Goal: Contribute content: Add original content to the website for others to see

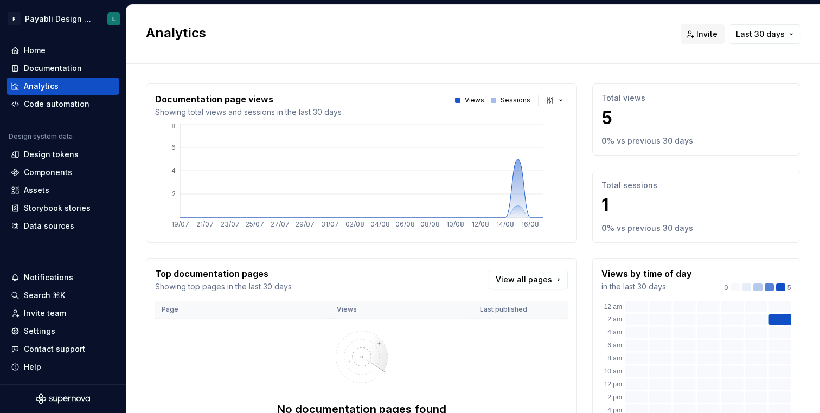
scroll to position [138, 0]
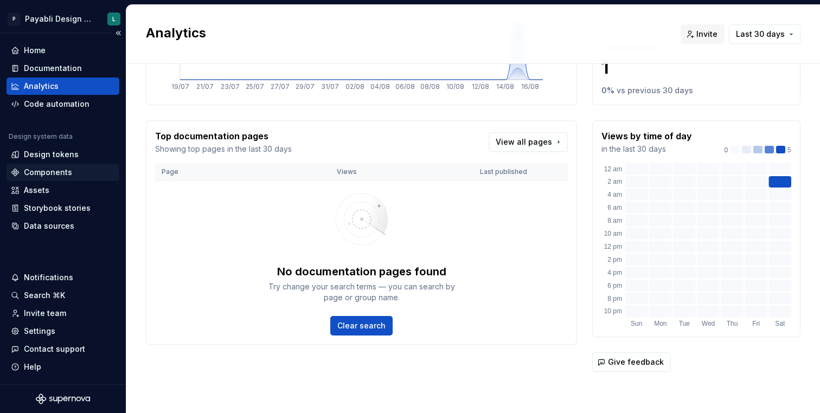
click at [68, 173] on div "Components" at bounding box center [48, 172] width 48 height 11
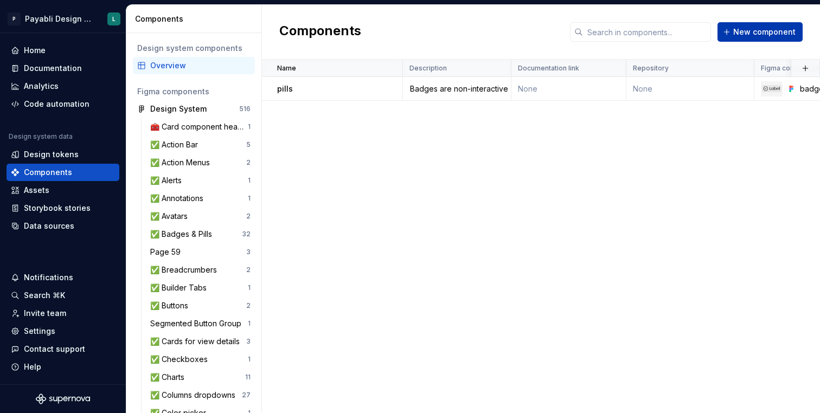
click at [740, 30] on span "New component" at bounding box center [764, 32] width 62 height 11
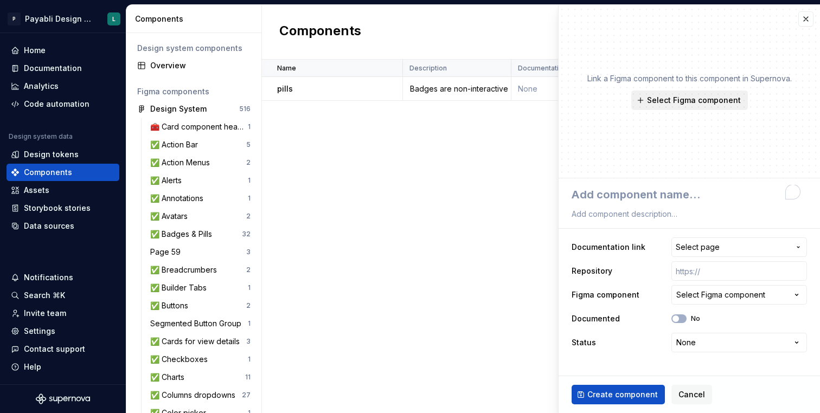
click at [660, 100] on span "Select Figma component" at bounding box center [694, 100] width 94 height 11
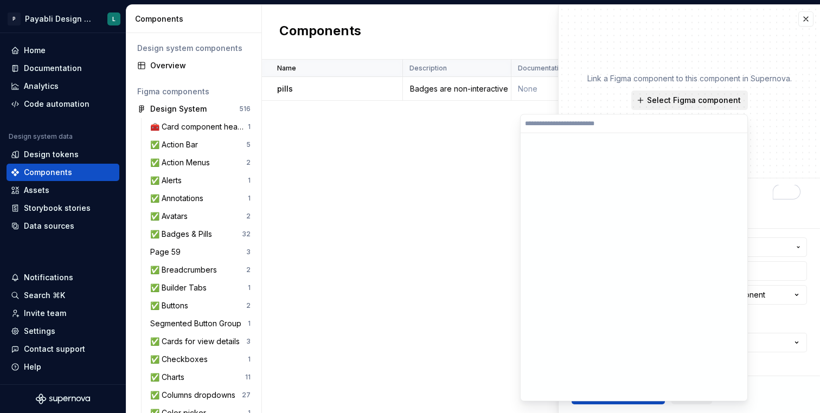
type textarea "*"
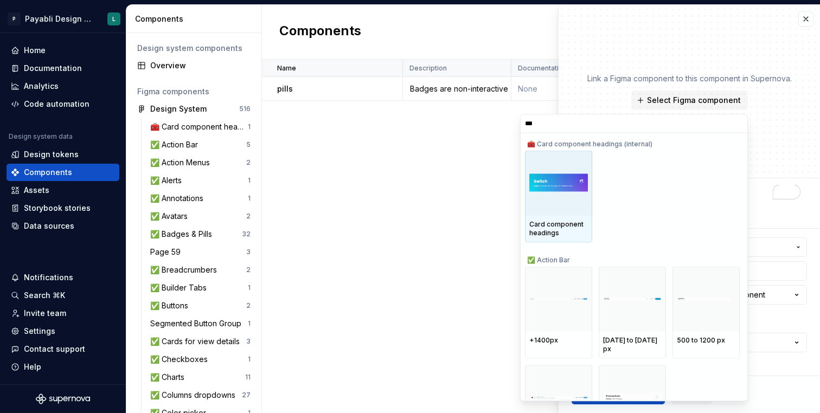
type input "****"
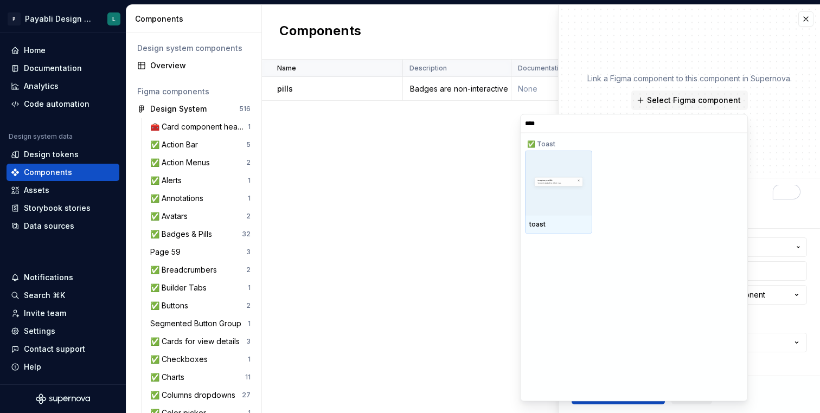
click at [555, 179] on img at bounding box center [558, 183] width 59 height 20
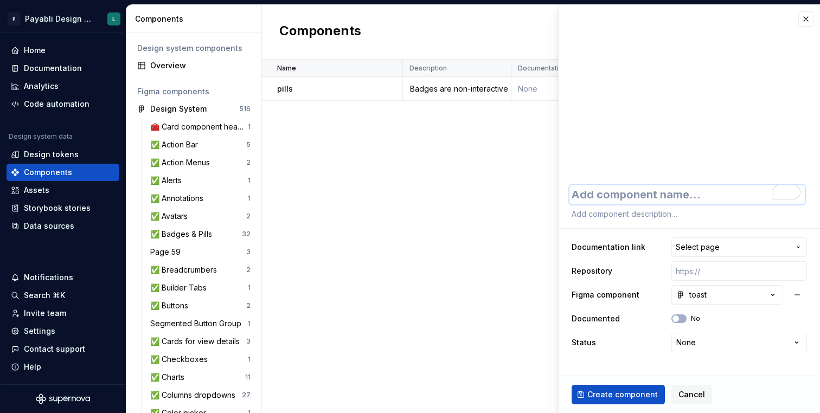
click at [654, 193] on textarea "To enrich screen reader interactions, please activate Accessibility in Grammarl…" at bounding box center [687, 195] width 235 height 20
type textarea "*"
type textarea "t"
type textarea "*"
type textarea "to"
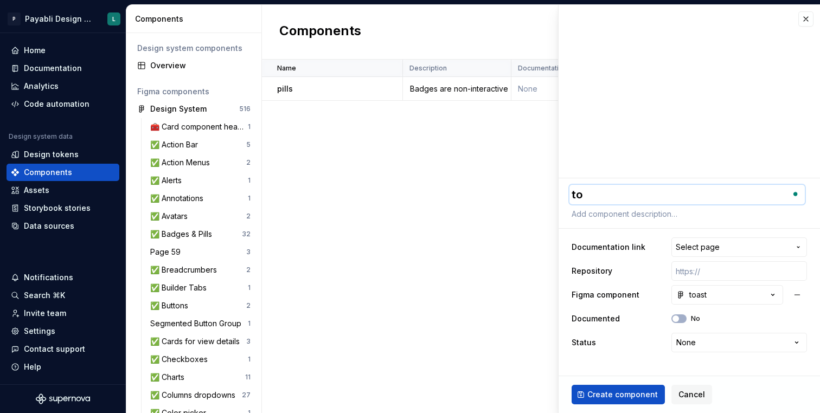
type textarea "*"
type textarea "toa"
type textarea "*"
type textarea "toas"
type textarea "*"
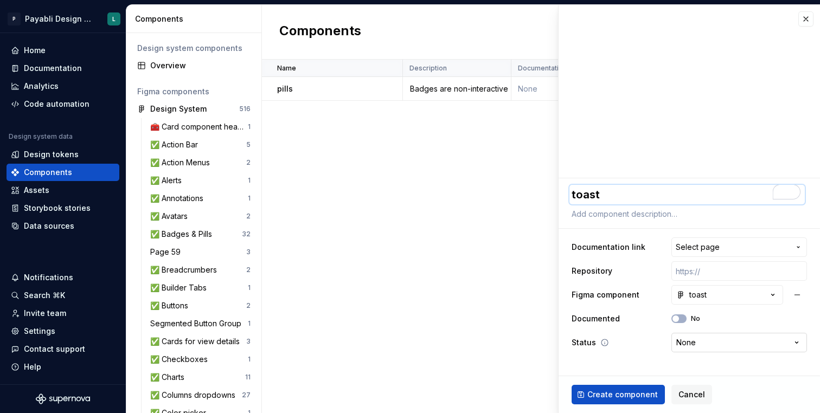
type textarea "toast"
click at [688, 344] on html "P Payabli Design System L Home Documentation Analytics Code automation Design s…" at bounding box center [410, 206] width 820 height 413
select select "**********"
click at [608, 392] on span "Create component" at bounding box center [622, 394] width 71 height 11
type textarea "*"
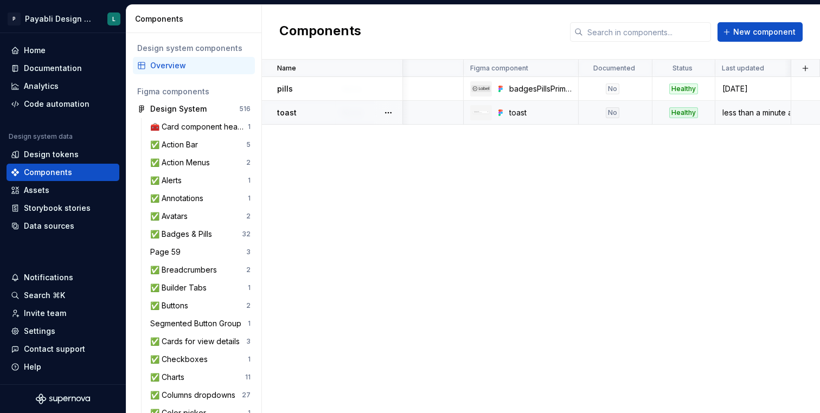
scroll to position [0, 291]
click at [66, 67] on div "Documentation" at bounding box center [53, 68] width 58 height 11
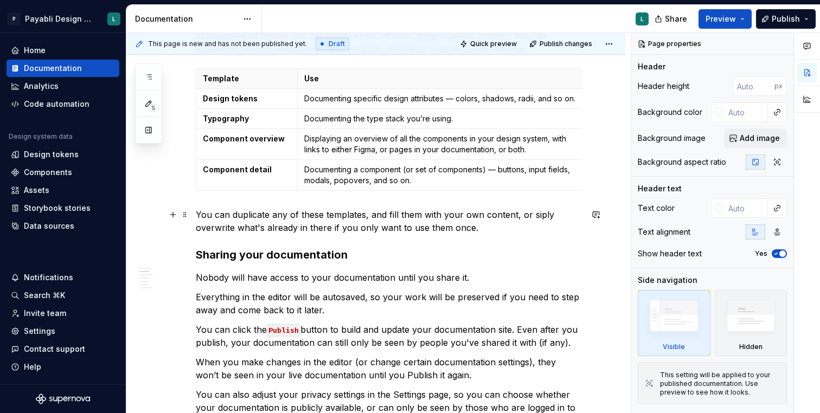
scroll to position [2886, 0]
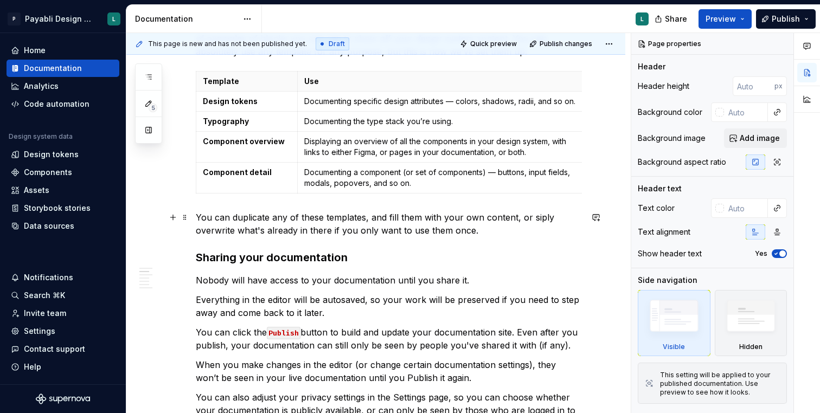
click at [197, 218] on p "You can duplicate any of these templates, and fill them with your own content, …" at bounding box center [389, 224] width 386 height 26
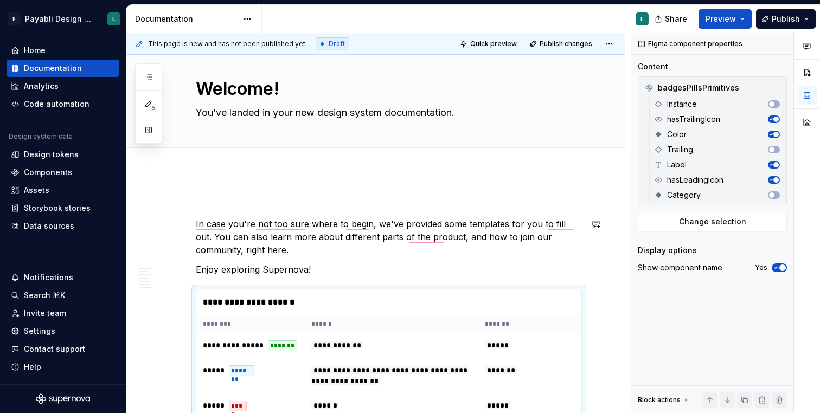
scroll to position [1017, 0]
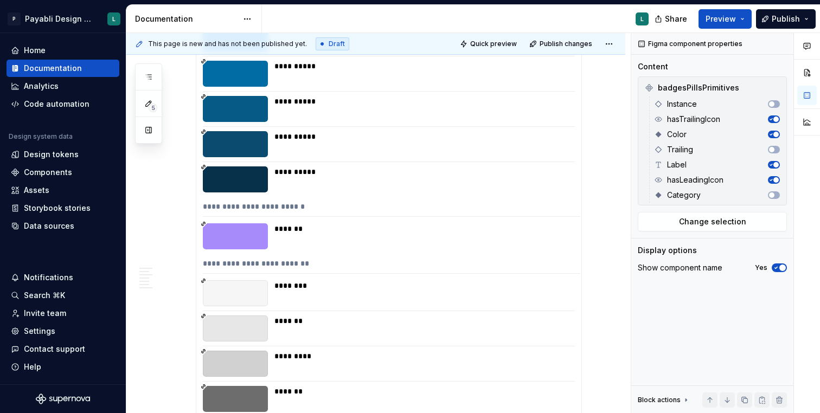
type textarea "*"
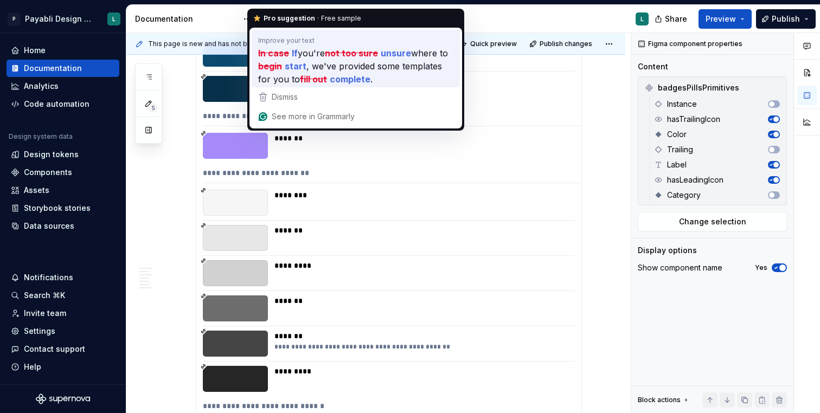
scroll to position [0, 0]
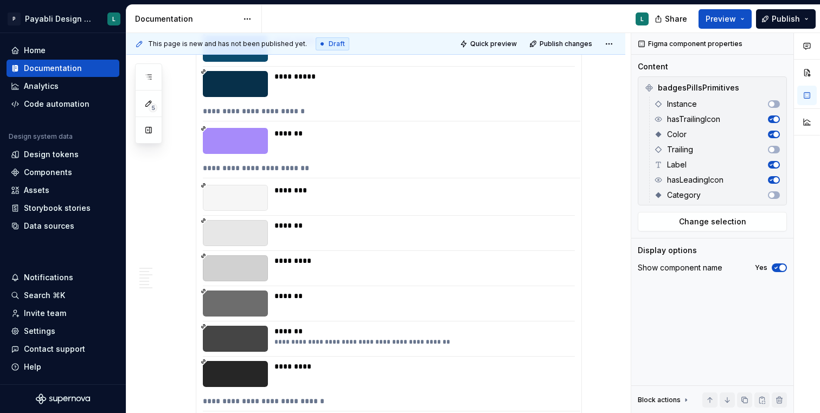
click at [405, 234] on div "*******" at bounding box center [421, 233] width 294 height 26
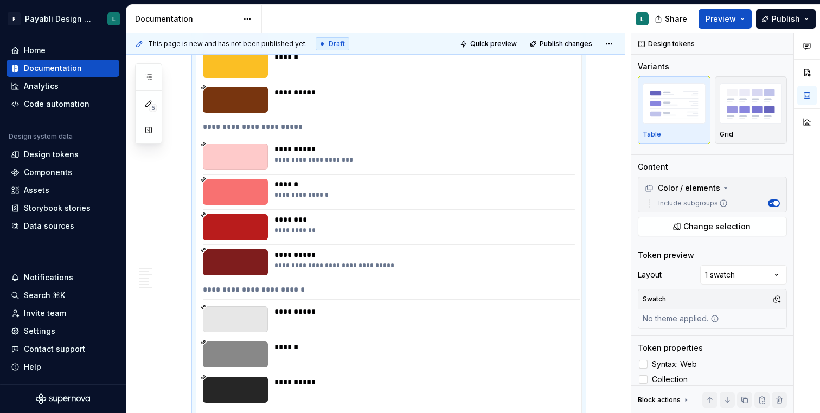
scroll to position [2052, 0]
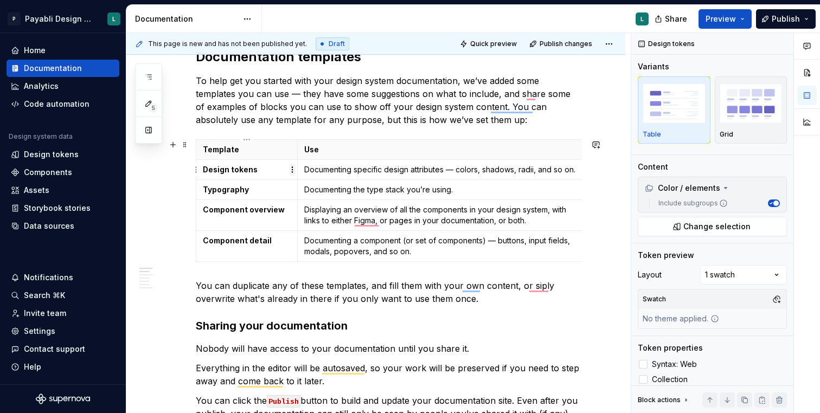
click at [295, 167] on html "P Payabli Design System L Home Documentation Analytics Code automation Design s…" at bounding box center [410, 206] width 820 height 413
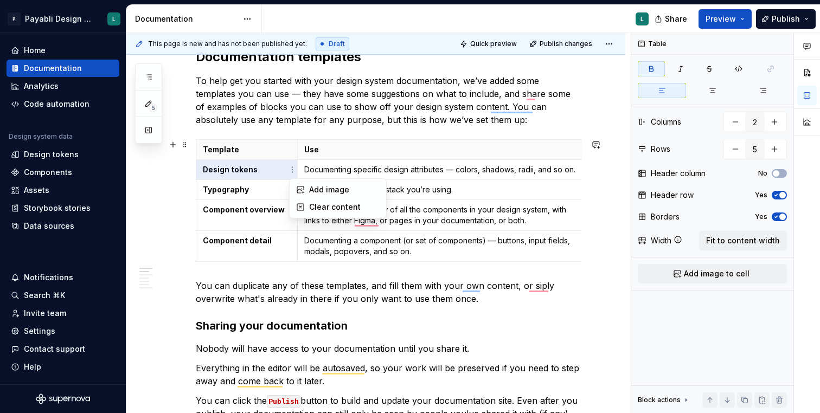
click at [364, 164] on html "P Payabli Design System L Home Documentation Analytics Code automation Design s…" at bounding box center [410, 206] width 820 height 413
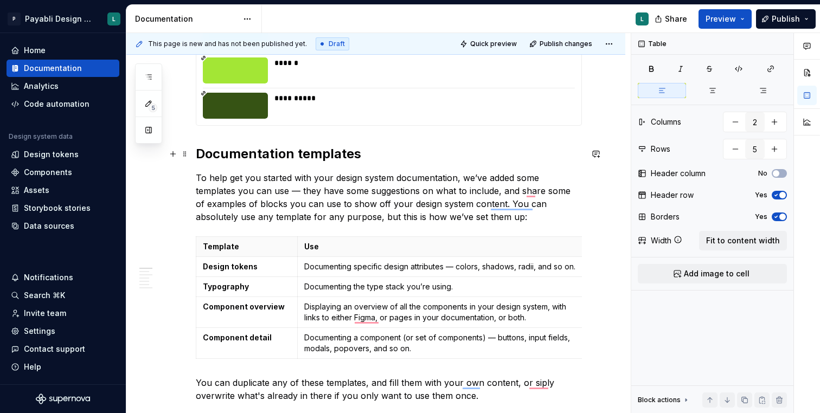
click at [197, 152] on h2 "Documentation templates" at bounding box center [389, 153] width 386 height 17
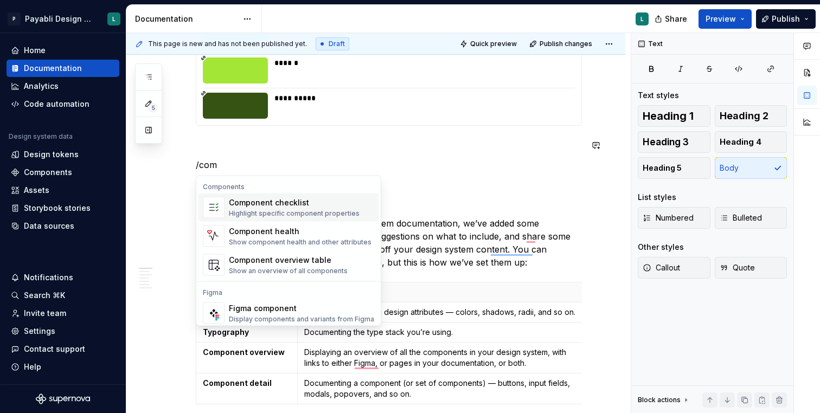
click at [309, 200] on div "Component checklist" at bounding box center [294, 202] width 131 height 11
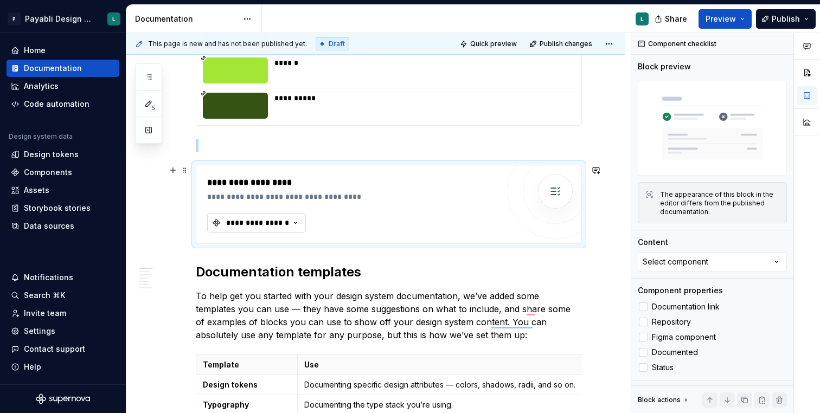
click at [285, 223] on div "**********" at bounding box center [257, 223] width 65 height 11
click at [258, 282] on div "toast" at bounding box center [306, 284] width 136 height 11
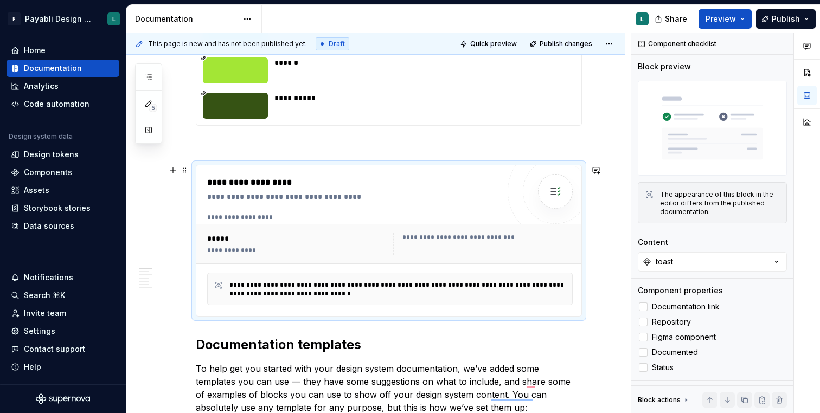
click at [222, 243] on div "*****" at bounding box center [298, 238] width 182 height 11
drag, startPoint x: 228, startPoint y: 251, endPoint x: 388, endPoint y: 251, distance: 160.6
click at [388, 251] on div "**********" at bounding box center [298, 250] width 182 height 9
click at [503, 41] on span "Quick preview" at bounding box center [493, 44] width 47 height 9
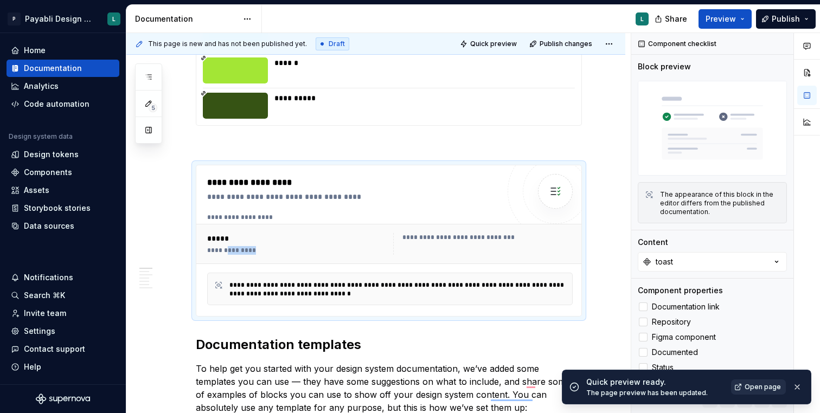
click at [759, 388] on span "Open page" at bounding box center [763, 387] width 36 height 9
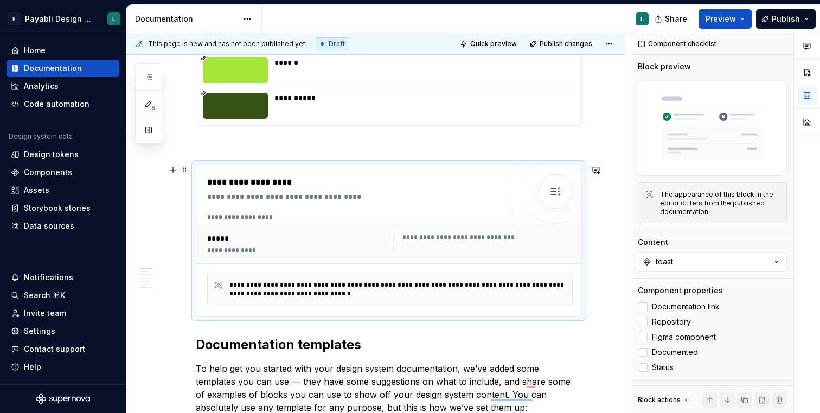
click at [340, 189] on div "**********" at bounding box center [353, 189] width 292 height 26
click at [204, 142] on p "To enrich screen reader interactions, please activate Accessibility in Grammarl…" at bounding box center [389, 145] width 386 height 13
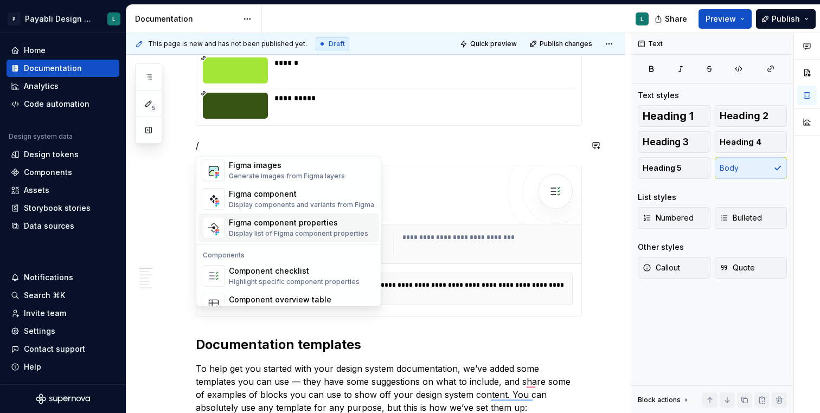
scroll to position [1034, 0]
click at [277, 225] on div "Figma component properties" at bounding box center [298, 225] width 139 height 11
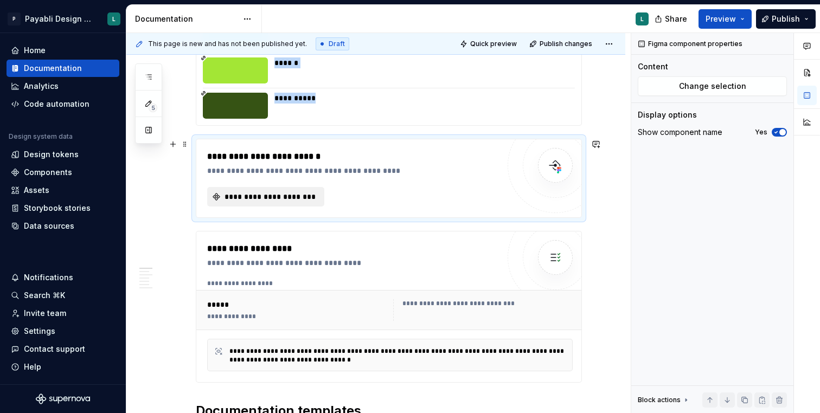
click at [289, 199] on span "**********" at bounding box center [270, 196] width 94 height 11
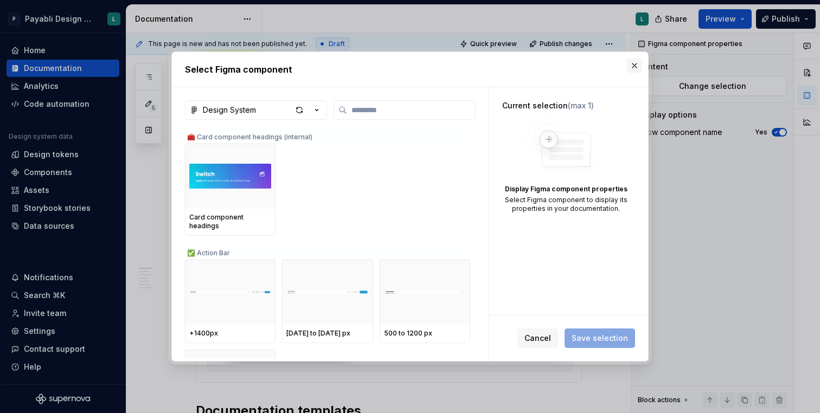
click at [634, 65] on button "button" at bounding box center [634, 65] width 15 height 15
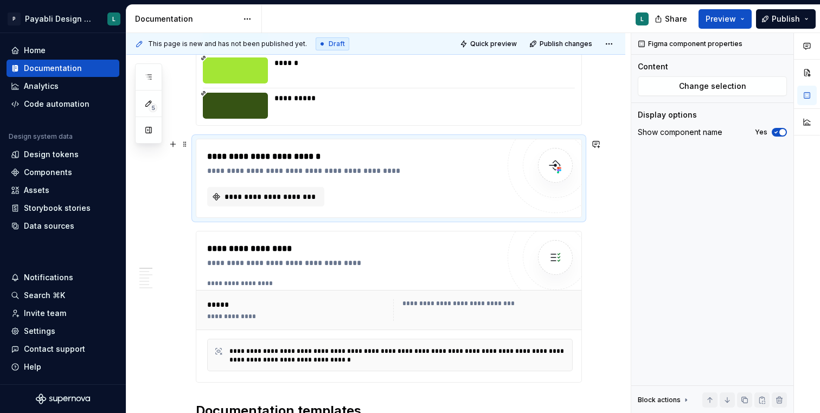
click at [184, 147] on span at bounding box center [185, 144] width 9 height 15
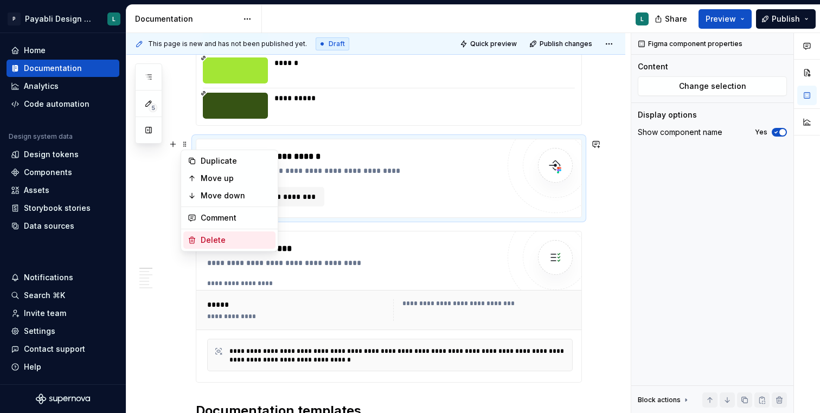
click at [220, 238] on div "Delete" at bounding box center [236, 240] width 71 height 11
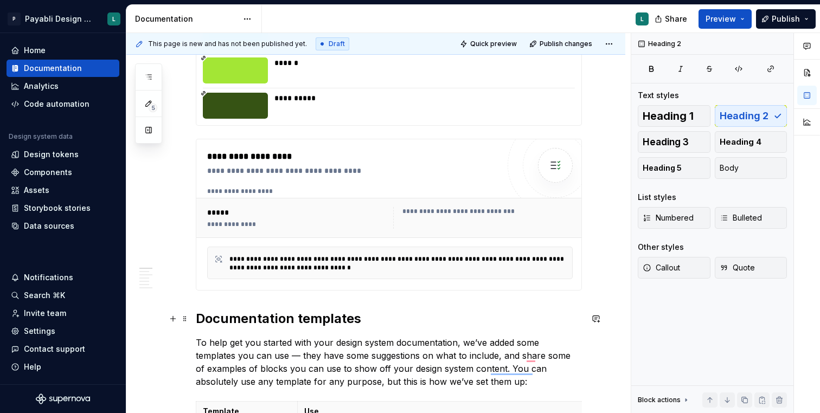
click at [200, 311] on h2 "Documentation templates" at bounding box center [389, 318] width 386 height 17
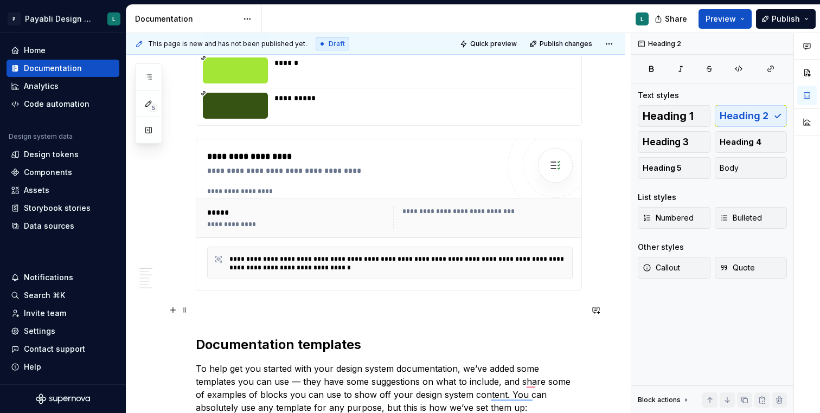
click at [202, 306] on p "To enrich screen reader interactions, please activate Accessibility in Grammarl…" at bounding box center [389, 310] width 386 height 13
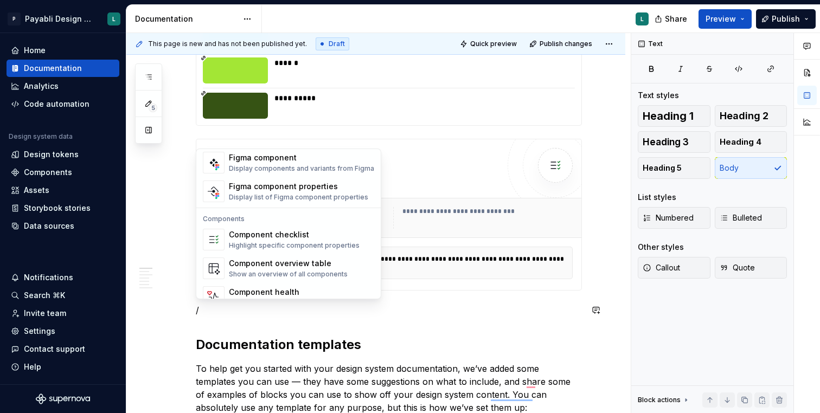
scroll to position [1080, 0]
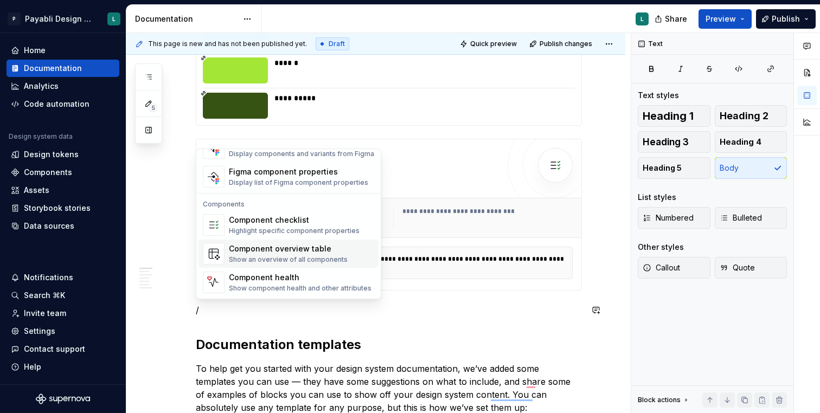
click at [277, 251] on div "Component overview table" at bounding box center [288, 249] width 119 height 11
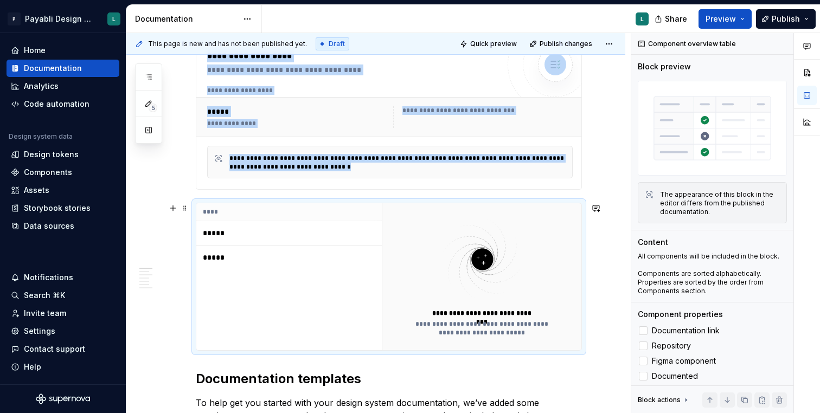
scroll to position [2841, 0]
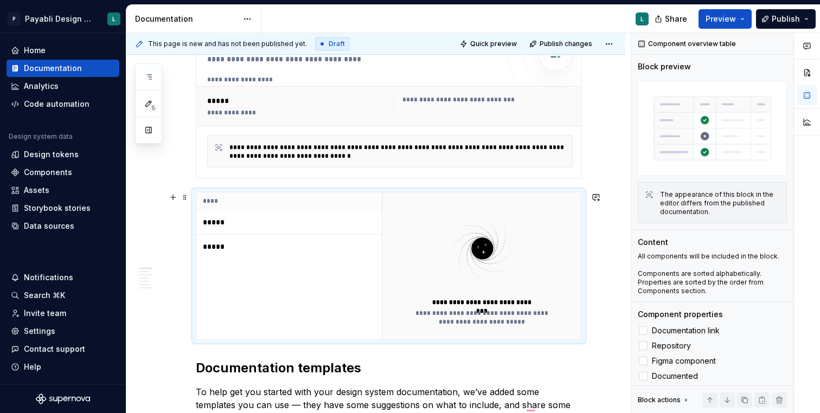
click at [216, 248] on p "*****" at bounding box center [271, 246] width 136 height 11
click at [212, 222] on p "*****" at bounding box center [271, 222] width 136 height 11
click at [60, 169] on div "Components" at bounding box center [48, 172] width 48 height 11
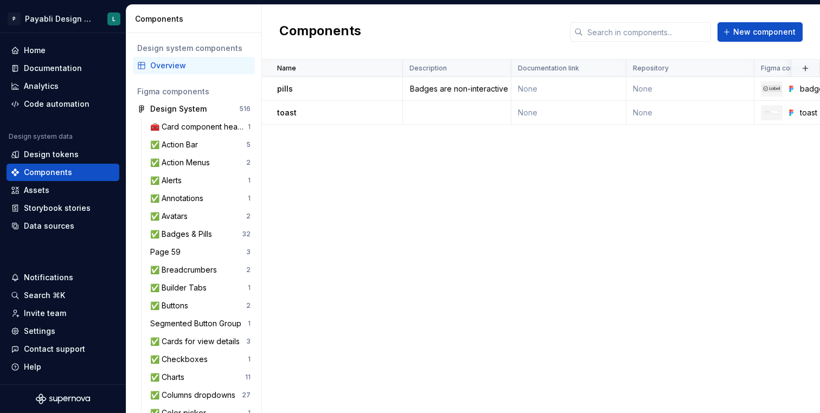
click at [340, 86] on div "pills" at bounding box center [339, 89] width 125 height 11
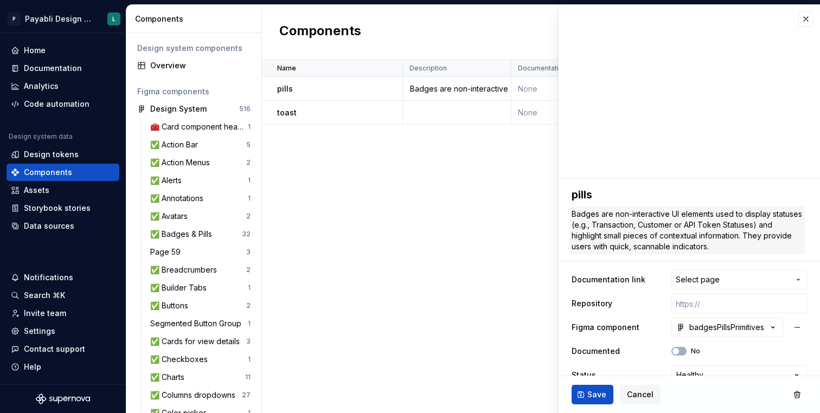
scroll to position [18, 0]
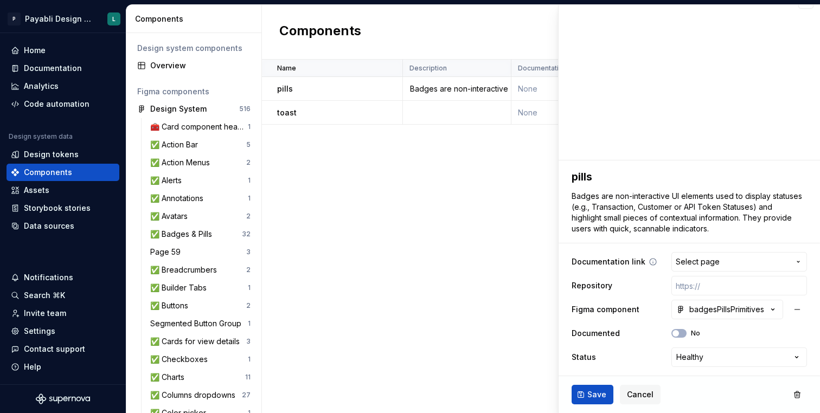
click at [732, 259] on span "Select page" at bounding box center [733, 262] width 114 height 11
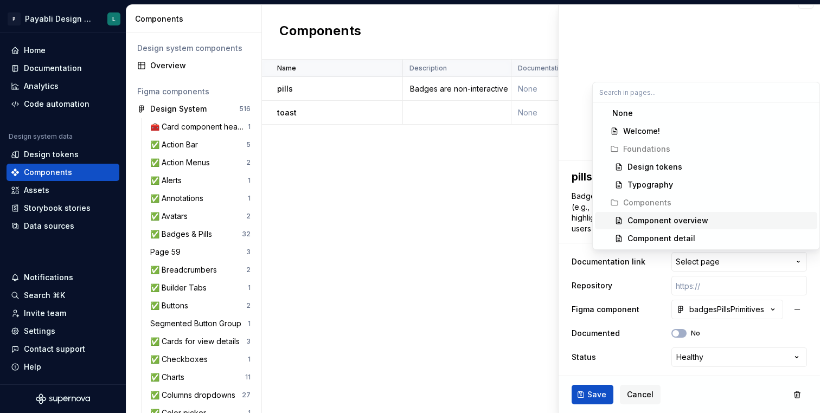
click at [711, 214] on span "Component overview" at bounding box center [706, 220] width 222 height 17
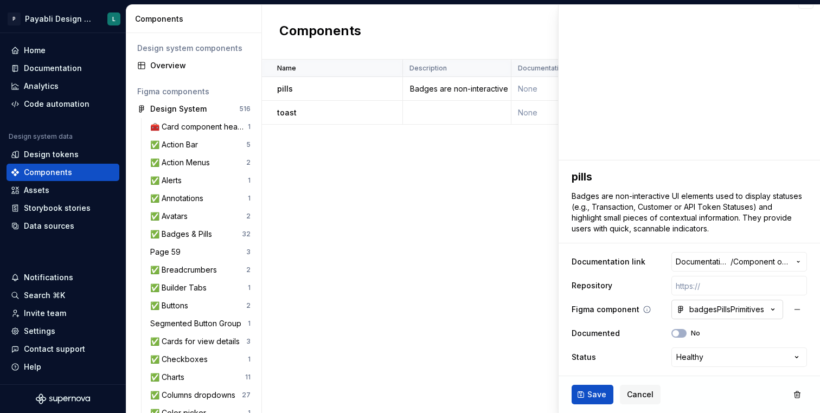
click at [774, 308] on icon "button" at bounding box center [773, 309] width 11 height 11
click at [744, 328] on html "P Payabli Design System L Home Documentation Analytics Code automation Design s…" at bounding box center [410, 206] width 820 height 413
click at [633, 394] on span "Cancel" at bounding box center [640, 394] width 27 height 11
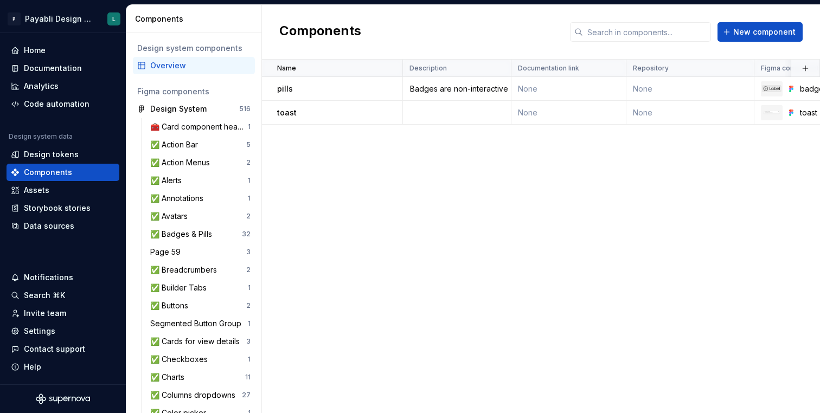
click at [436, 255] on div "Name Description Documentation link Repository Figma component Documented Statu…" at bounding box center [541, 237] width 558 height 354
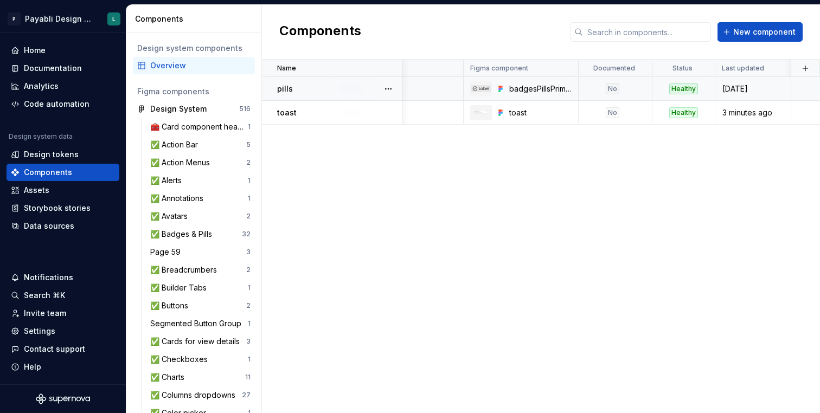
scroll to position [0, 291]
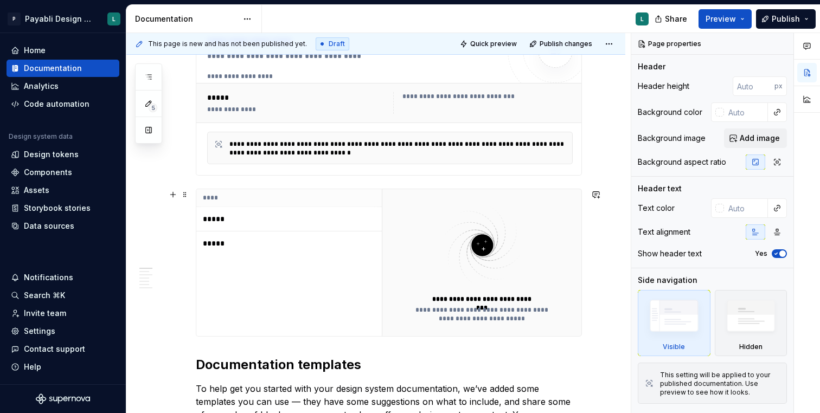
scroll to position [2868, 0]
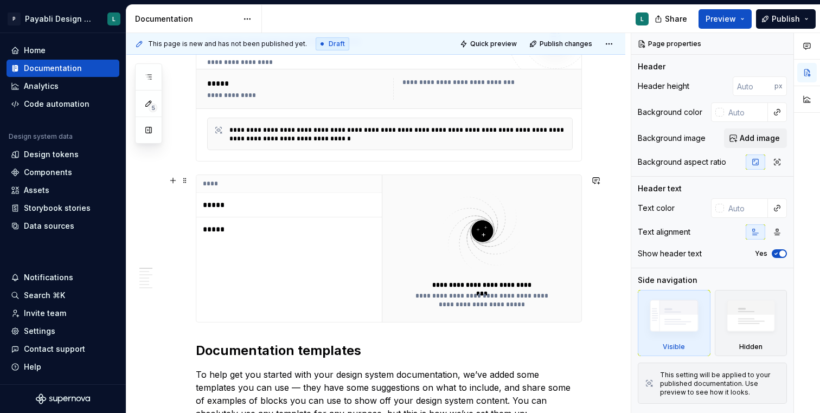
click at [219, 229] on p "*****" at bounding box center [271, 229] width 136 height 11
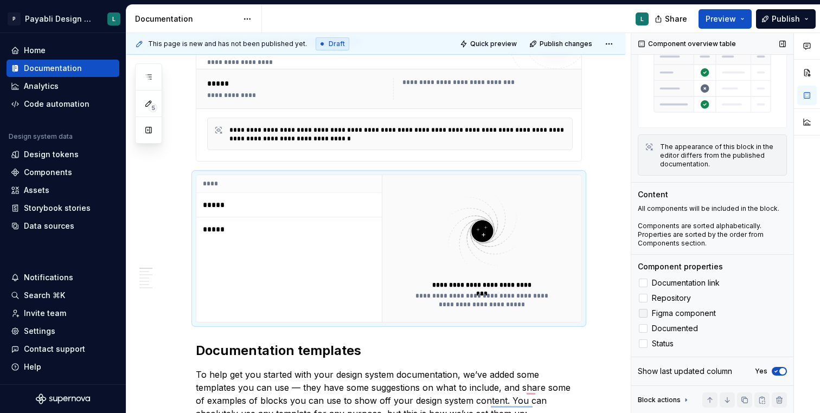
click at [643, 315] on div at bounding box center [643, 313] width 9 height 9
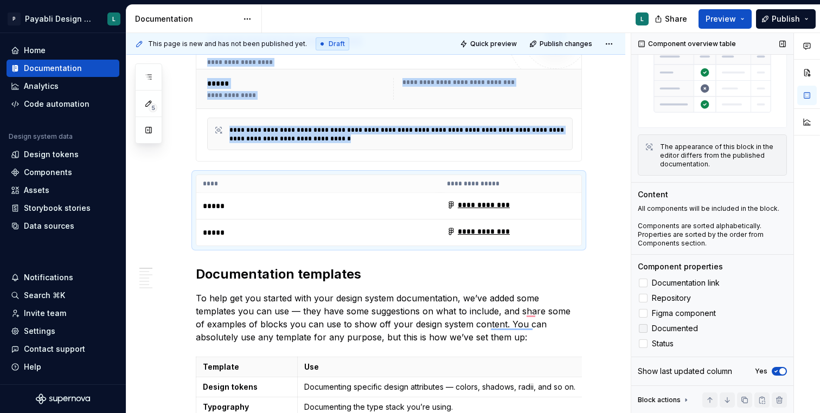
click at [644, 328] on div at bounding box center [643, 328] width 9 height 9
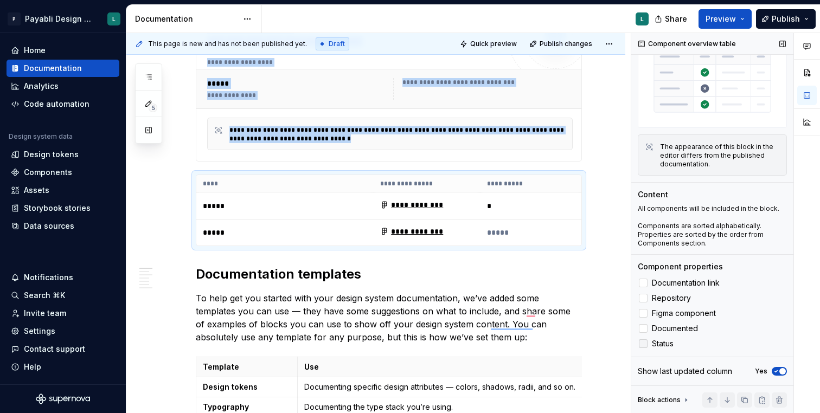
click at [645, 346] on div at bounding box center [643, 344] width 9 height 9
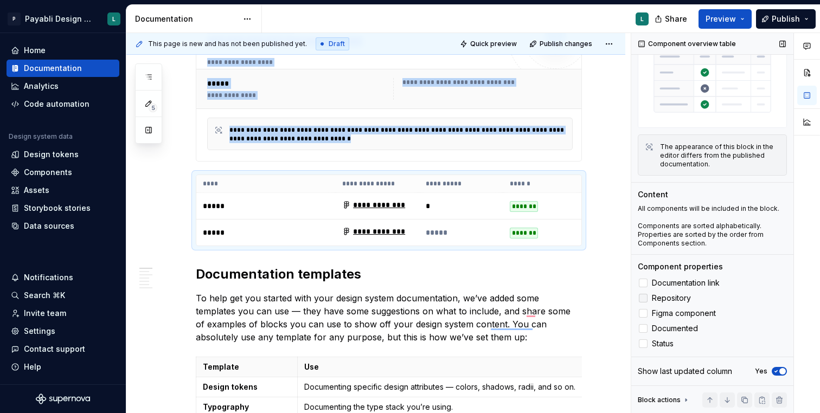
click at [648, 297] on label "Repository" at bounding box center [712, 298] width 149 height 13
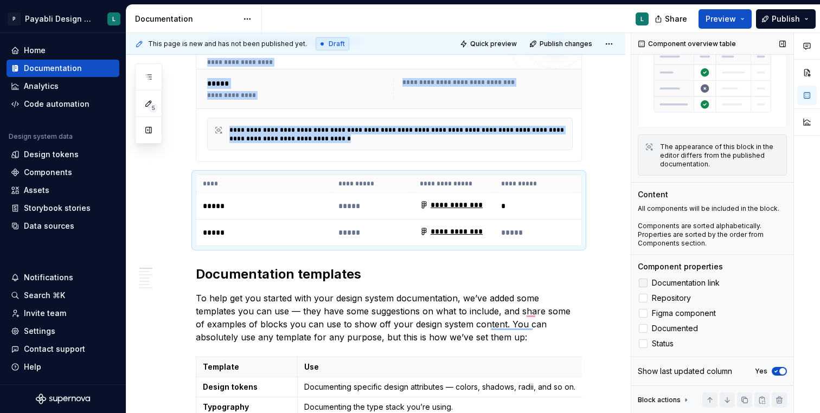
click at [644, 280] on div at bounding box center [643, 283] width 9 height 9
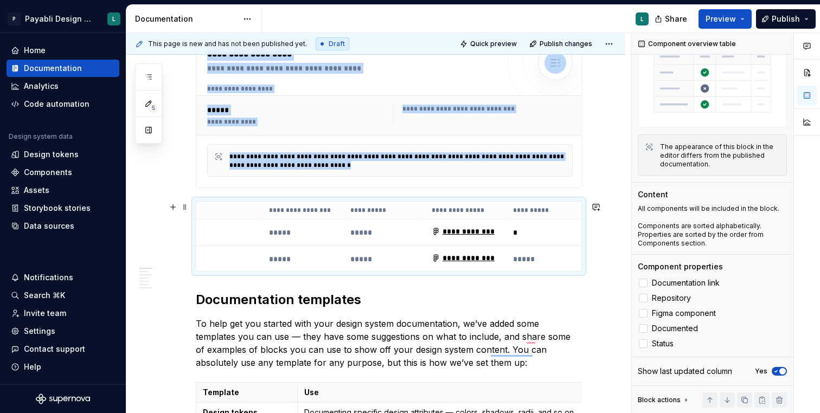
scroll to position [0, 0]
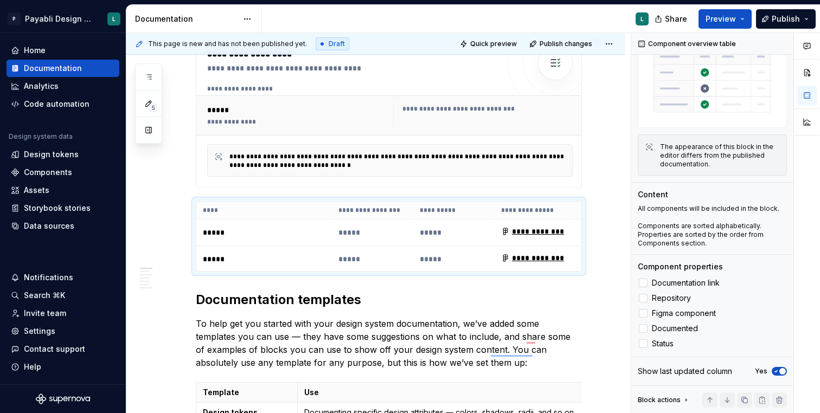
click at [309, 134] on div "**********" at bounding box center [389, 115] width 387 height 40
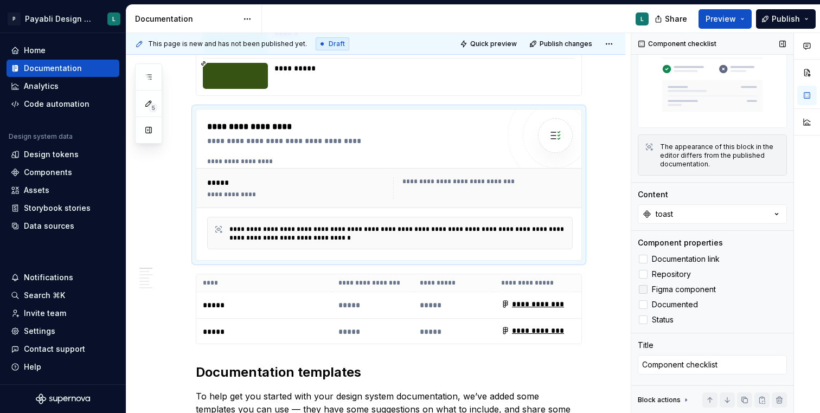
scroll to position [67, 0]
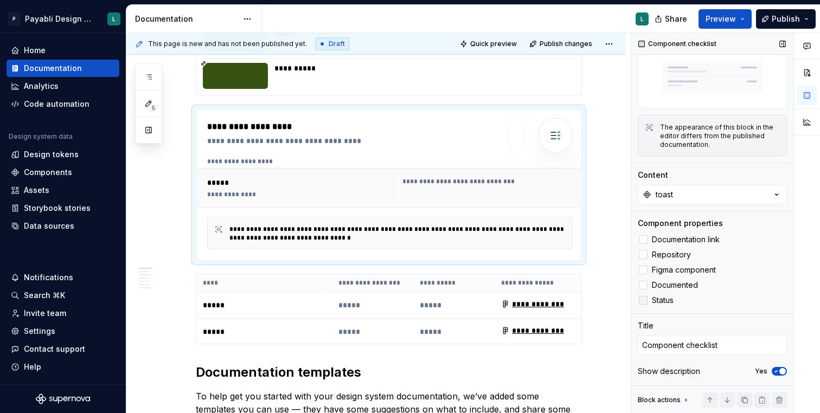
click at [645, 300] on div at bounding box center [643, 300] width 9 height 9
click at [644, 287] on div at bounding box center [643, 285] width 9 height 9
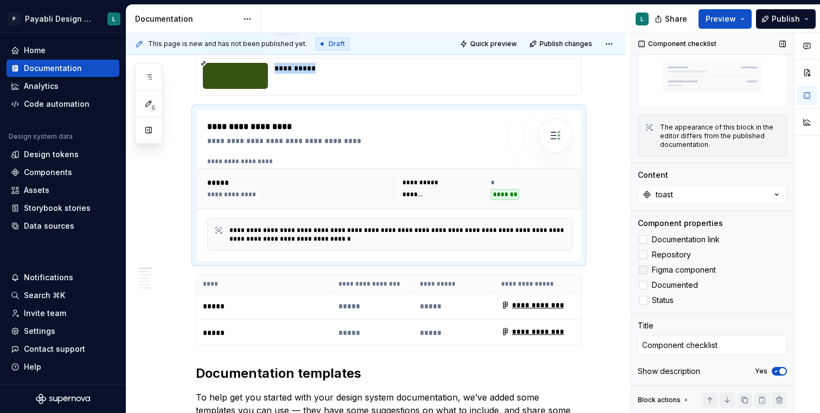
click at [645, 267] on div at bounding box center [643, 270] width 9 height 9
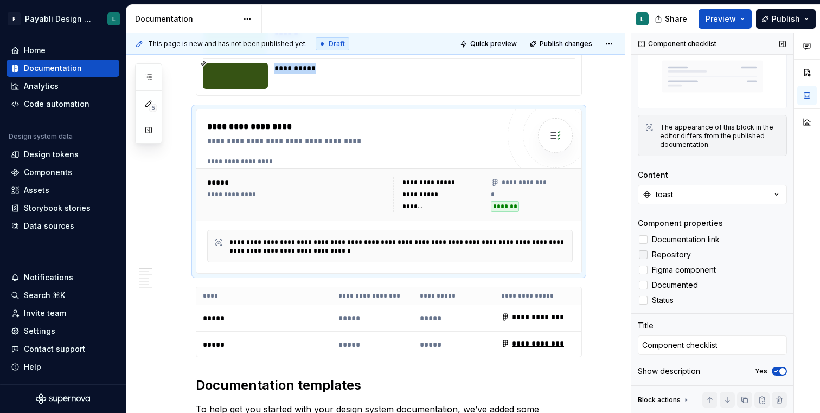
click at [645, 253] on div at bounding box center [643, 255] width 9 height 9
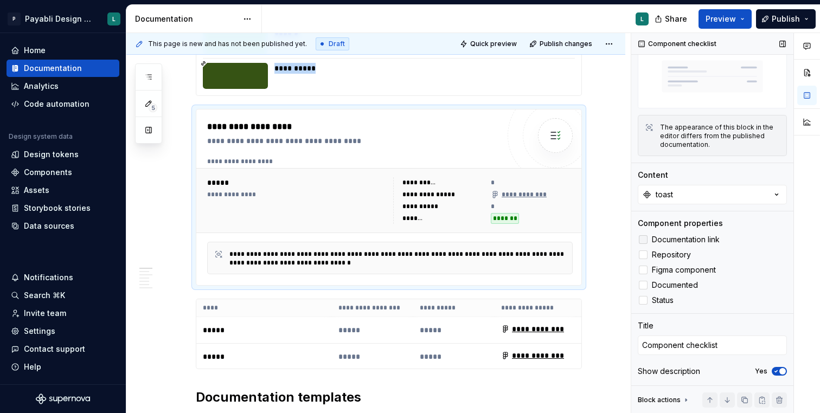
click at [644, 239] on div at bounding box center [643, 239] width 9 height 9
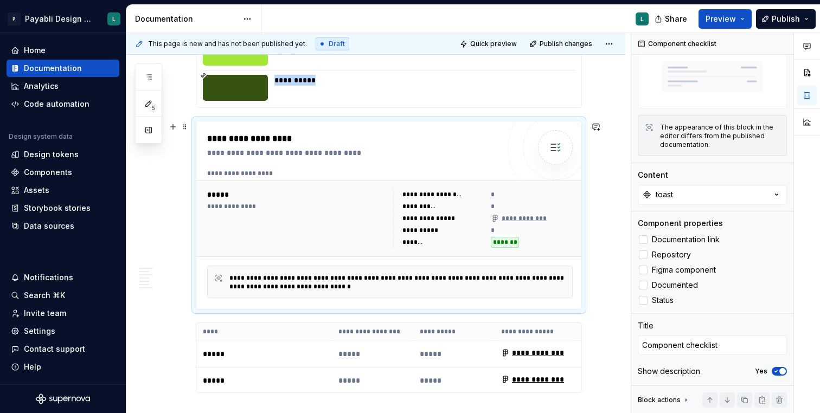
scroll to position [2766, 0]
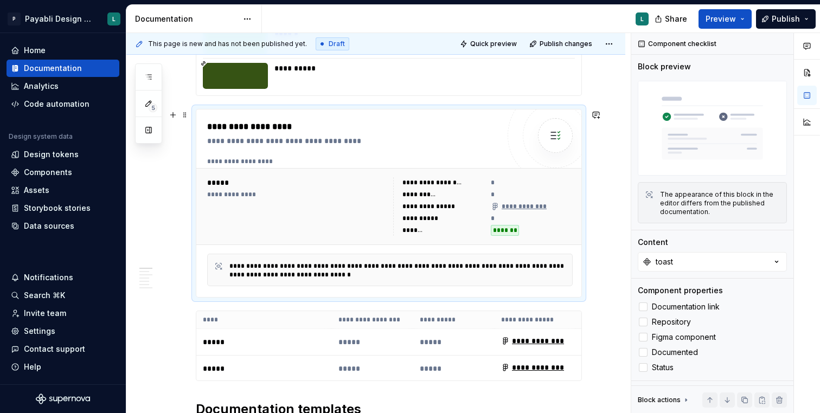
click at [502, 45] on span "Quick preview" at bounding box center [493, 44] width 47 height 9
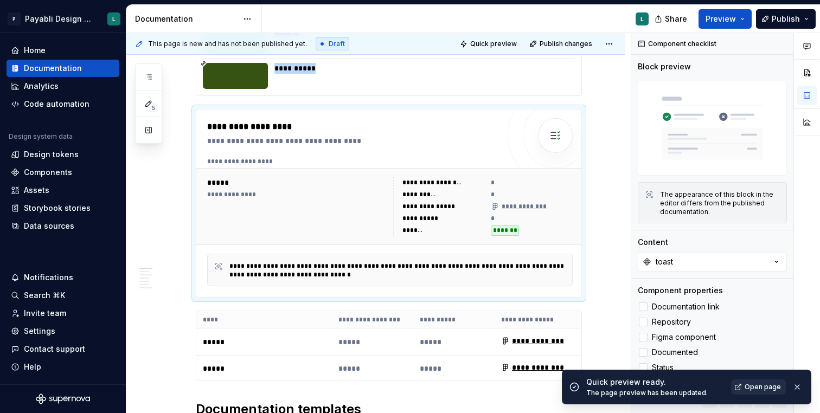
click at [751, 387] on span "Open page" at bounding box center [763, 387] width 36 height 9
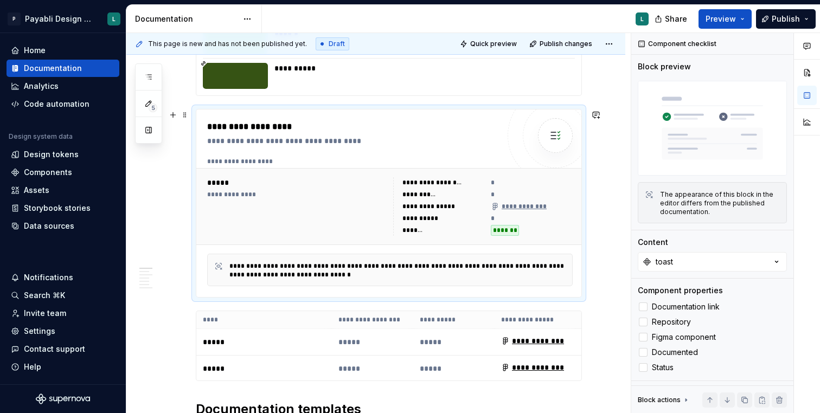
click at [368, 193] on div "**********" at bounding box center [298, 194] width 182 height 9
click at [699, 259] on button "toast" at bounding box center [712, 262] width 149 height 20
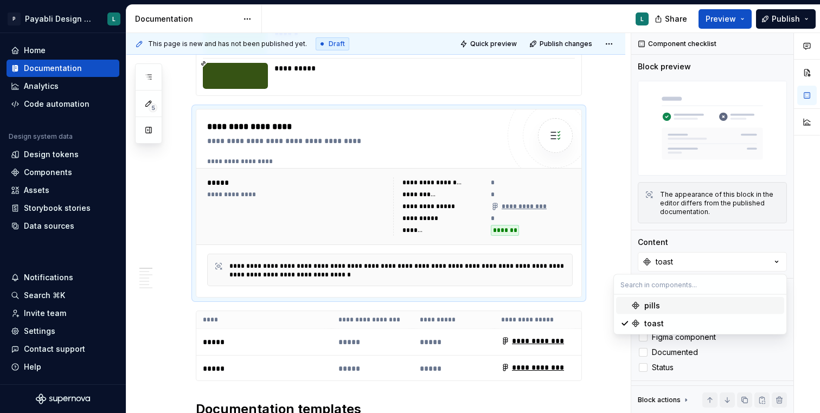
click at [652, 306] on div "pills" at bounding box center [652, 305] width 16 height 11
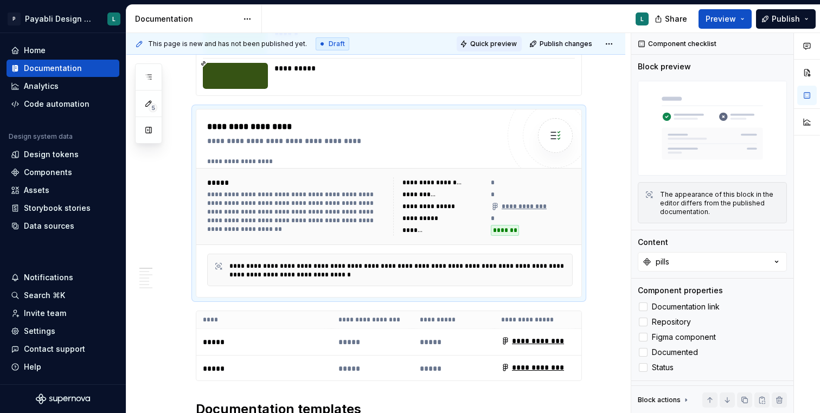
click at [506, 42] on span "Quick preview" at bounding box center [493, 44] width 47 height 9
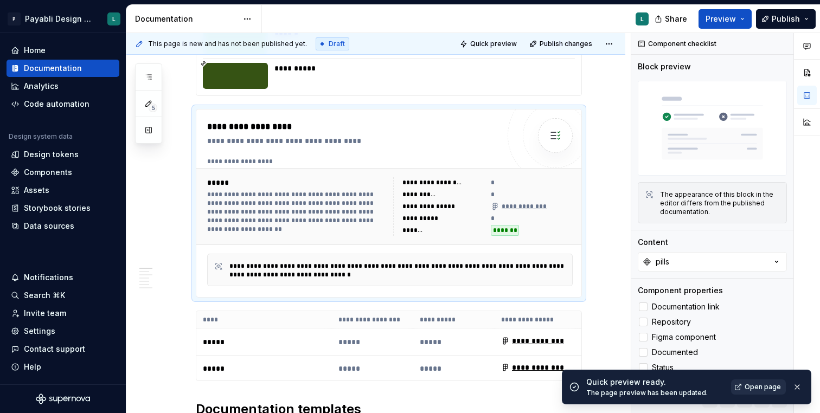
click at [762, 386] on span "Open page" at bounding box center [763, 387] width 36 height 9
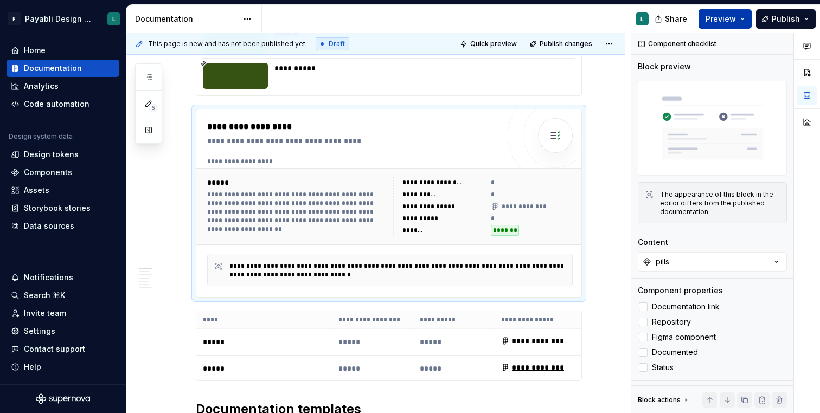
click at [747, 14] on button "Preview" at bounding box center [725, 19] width 53 height 20
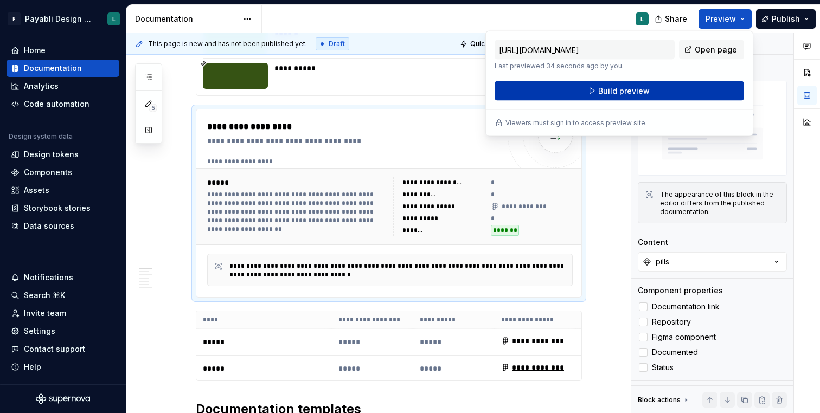
click at [675, 88] on button "Build preview" at bounding box center [620, 91] width 250 height 20
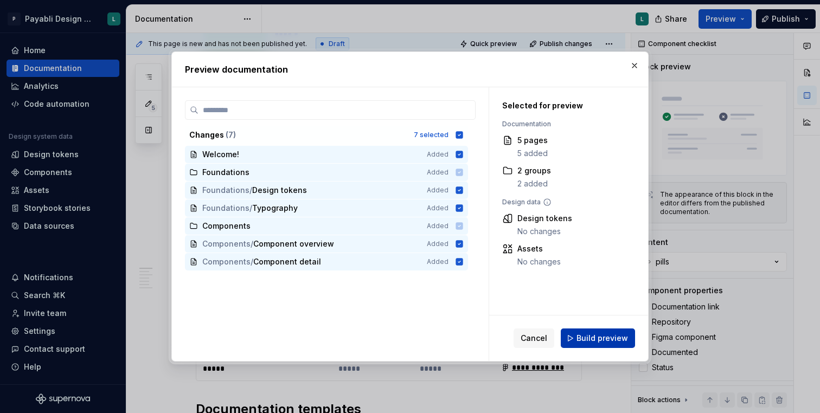
click at [587, 340] on span "Build preview" at bounding box center [603, 338] width 52 height 11
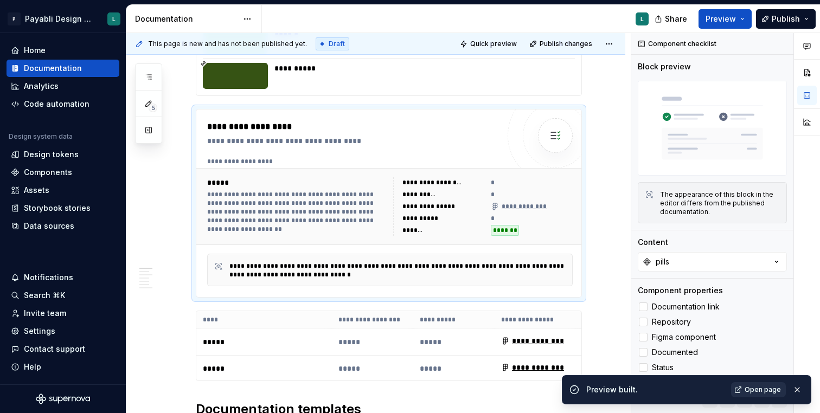
click at [747, 397] on link "Open page" at bounding box center [758, 389] width 55 height 15
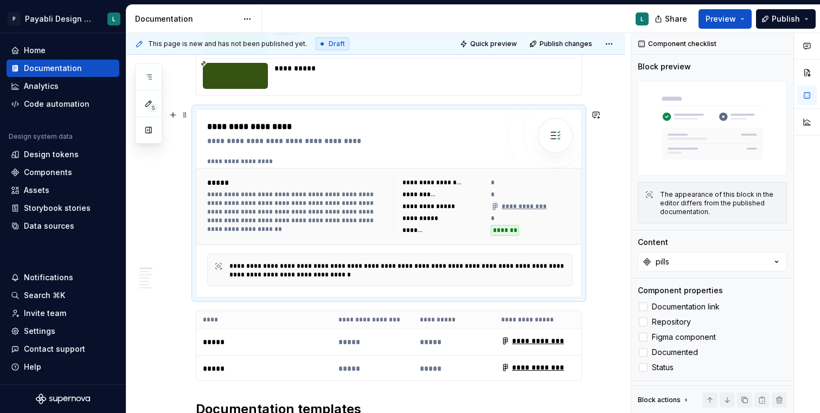
click at [286, 139] on div "**********" at bounding box center [355, 141] width 297 height 11
click at [279, 204] on div "**********" at bounding box center [298, 211] width 182 height 43
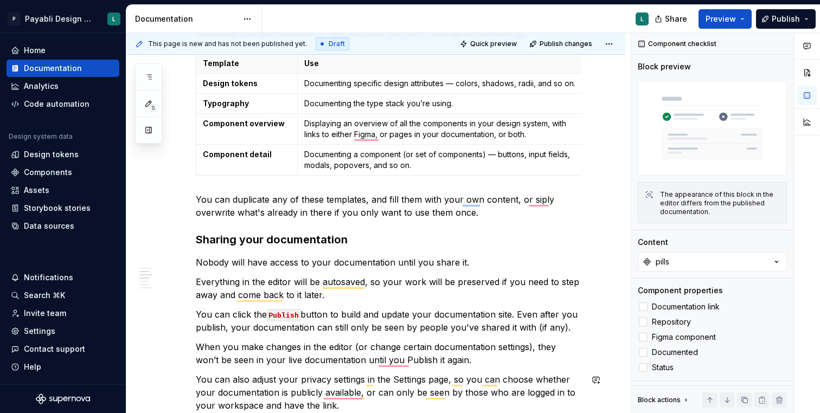
scroll to position [3152, 0]
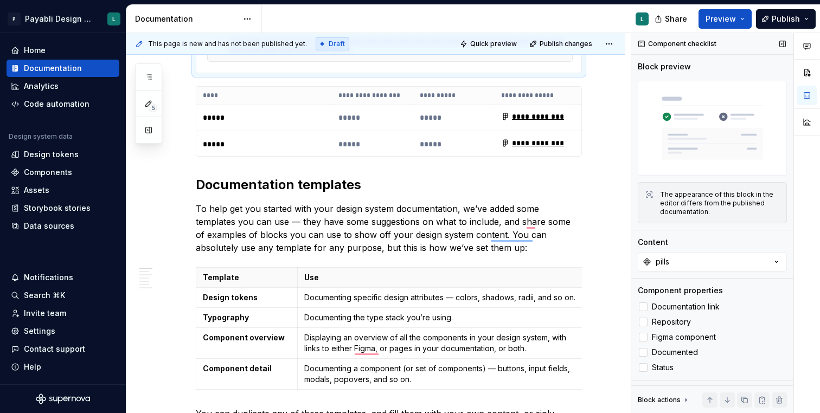
click at [680, 205] on div "The appearance of this block in the editor differs from the published documenta…" at bounding box center [720, 203] width 120 height 26
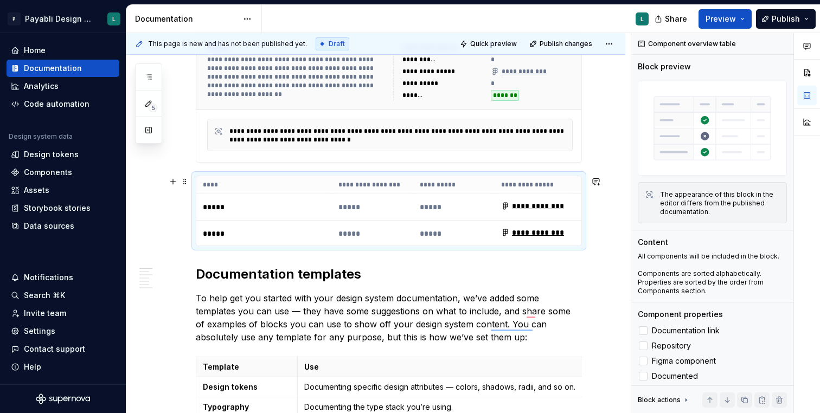
click at [286, 217] on td "*****" at bounding box center [264, 207] width 136 height 27
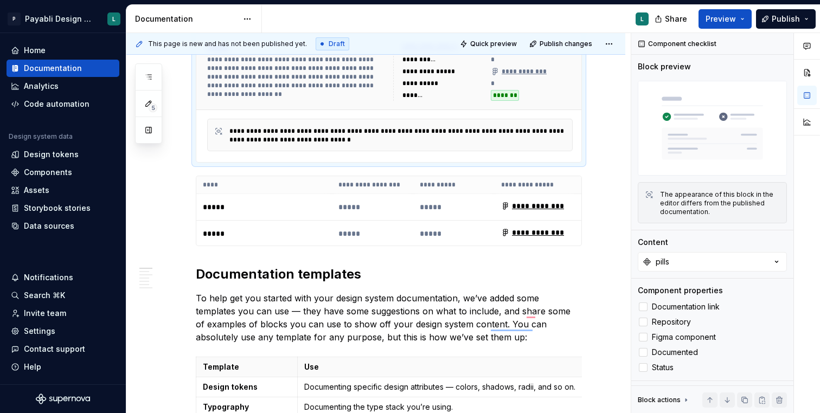
click at [350, 95] on div "**********" at bounding box center [298, 76] width 182 height 43
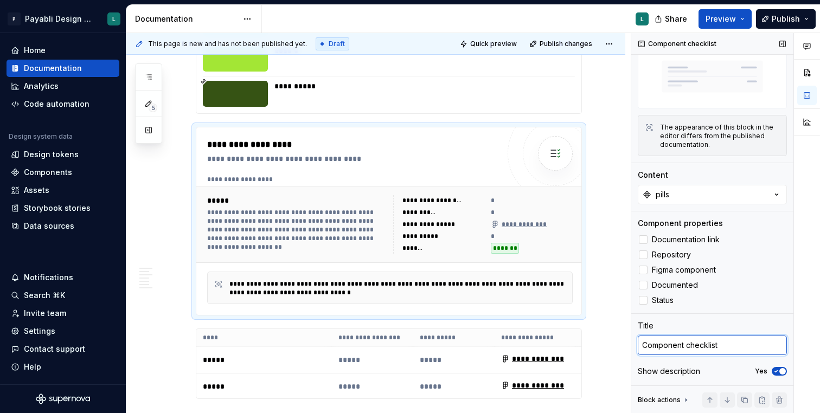
click at [684, 348] on textarea "Component checklist" at bounding box center [712, 346] width 149 height 20
click at [668, 405] on div "Block actions" at bounding box center [664, 400] width 53 height 15
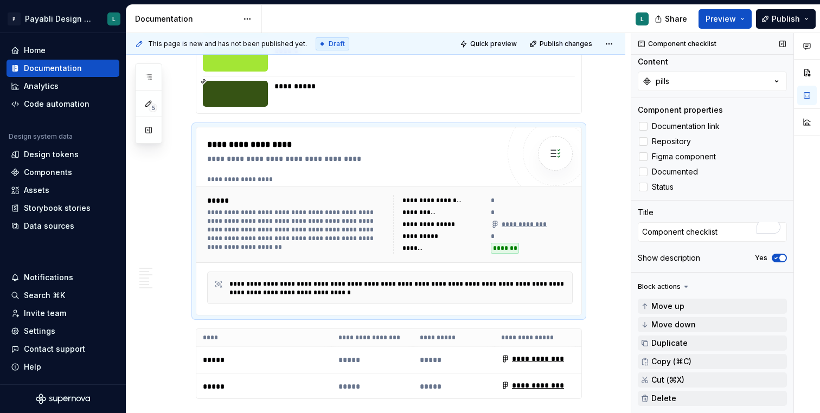
click at [785, 257] on span "button" at bounding box center [782, 258] width 7 height 7
click at [781, 258] on button "No" at bounding box center [779, 258] width 15 height 9
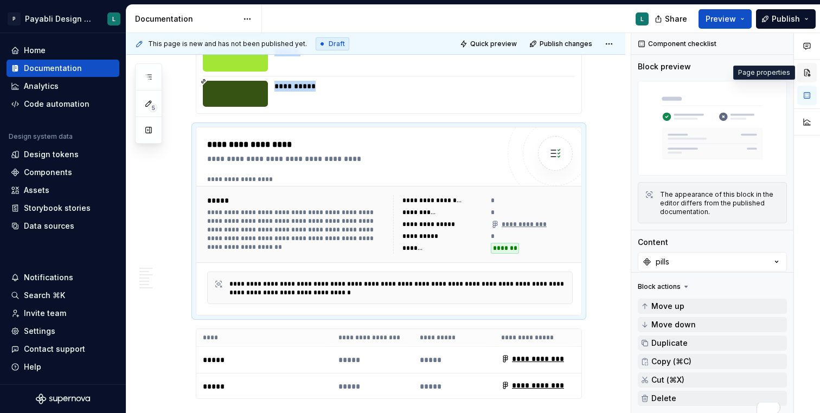
click at [809, 69] on button "button" at bounding box center [807, 73] width 20 height 20
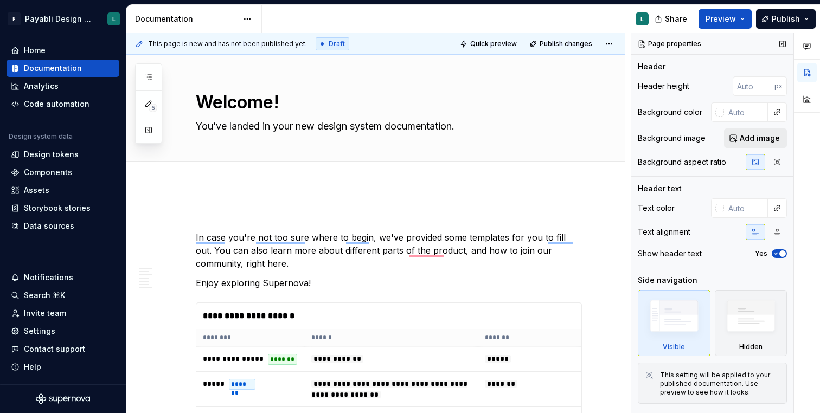
click at [749, 140] on span "Add image" at bounding box center [760, 138] width 40 height 11
click at [769, 139] on span "Add image" at bounding box center [760, 138] width 40 height 11
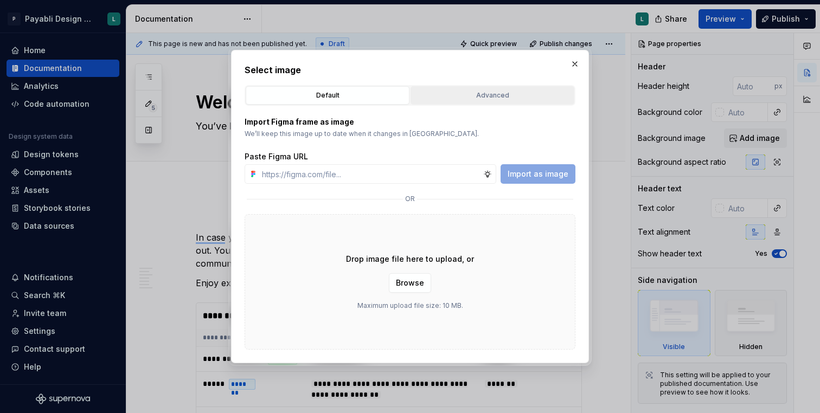
click at [453, 95] on div "Advanced" at bounding box center [492, 95] width 156 height 11
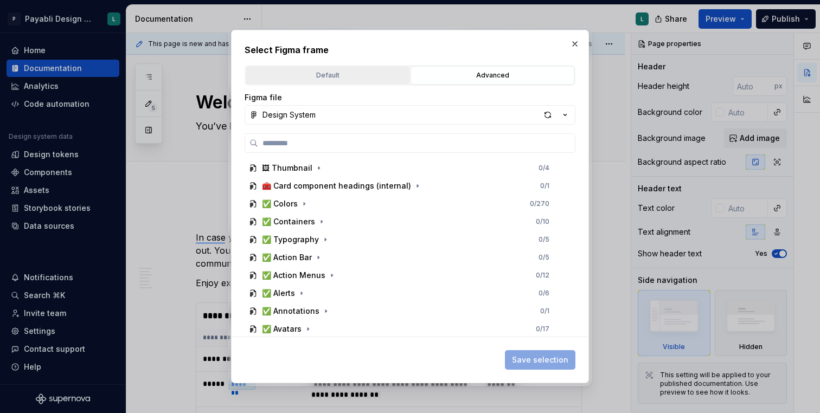
click at [341, 75] on div "Default" at bounding box center [328, 75] width 156 height 11
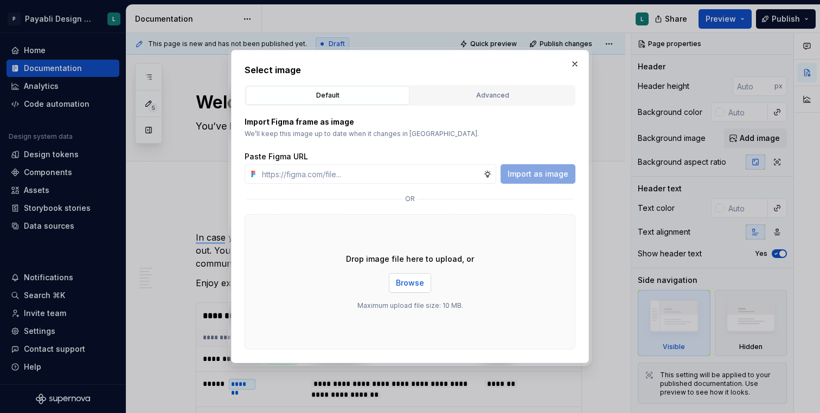
click at [408, 282] on span "Browse" at bounding box center [410, 283] width 28 height 11
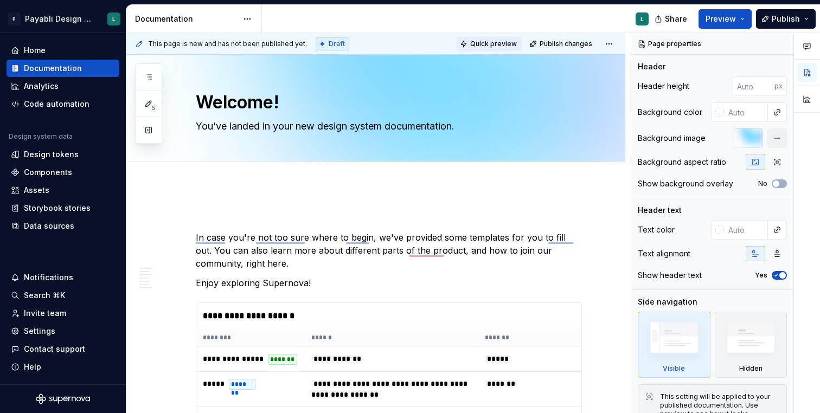
click at [511, 43] on span "Quick preview" at bounding box center [493, 44] width 47 height 9
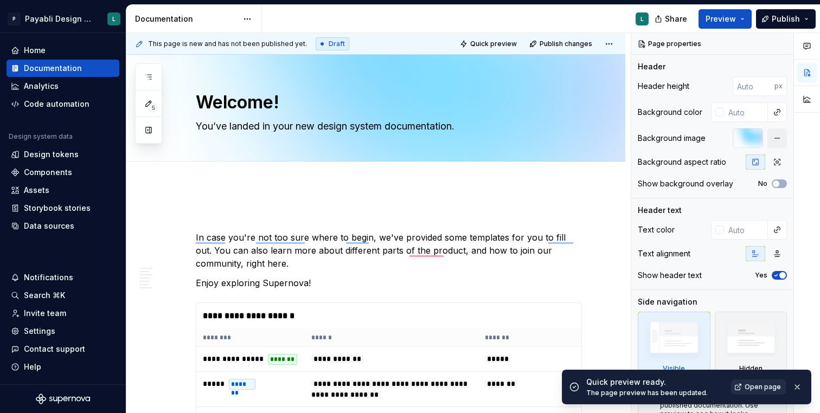
click at [765, 388] on span "Open page" at bounding box center [763, 387] width 36 height 9
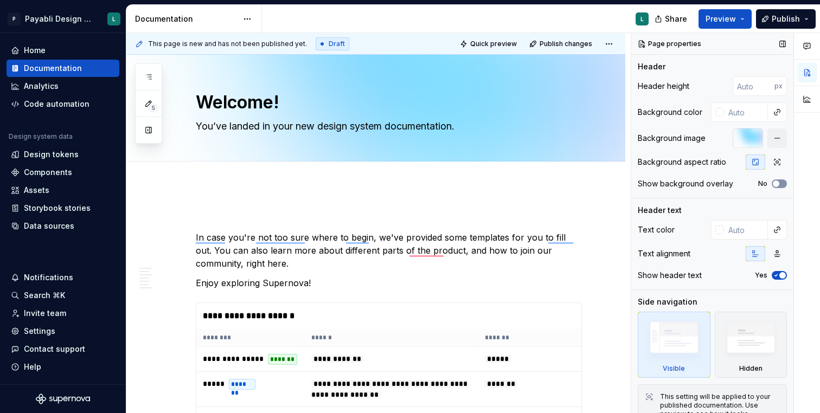
click at [781, 186] on button "No" at bounding box center [779, 184] width 15 height 9
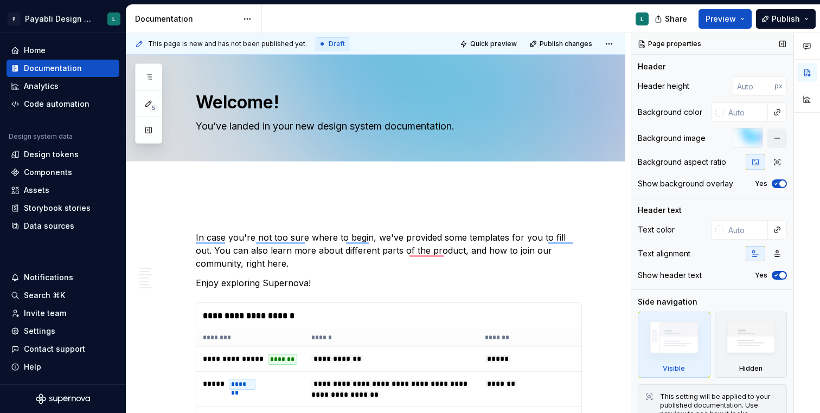
click at [781, 186] on span "button" at bounding box center [782, 184] width 7 height 7
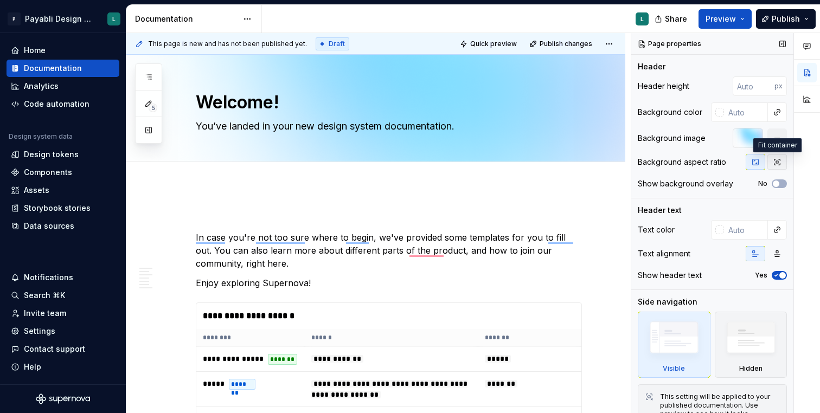
click at [775, 164] on icon "button" at bounding box center [777, 162] width 9 height 9
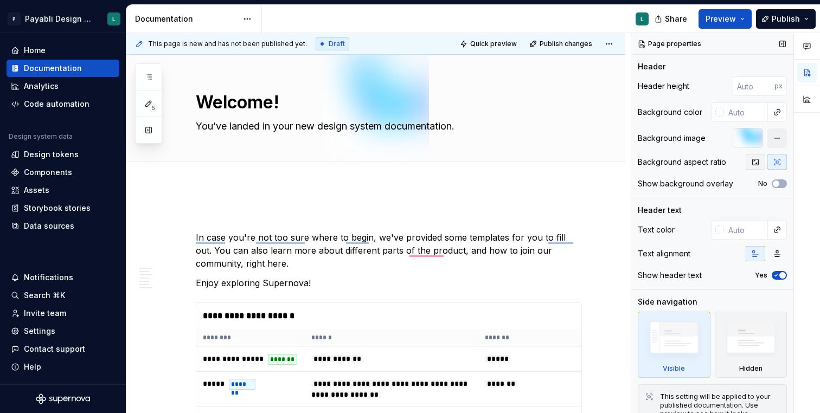
click at [760, 162] on button "button" at bounding box center [756, 162] width 20 height 15
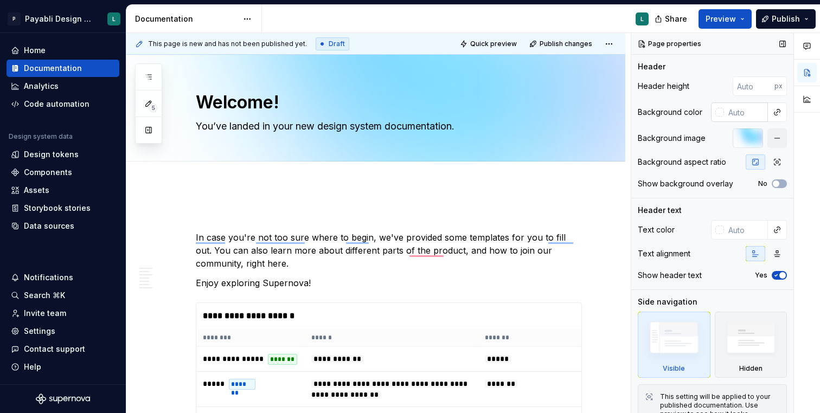
click at [731, 112] on input "text" at bounding box center [746, 113] width 44 height 20
click at [719, 114] on div at bounding box center [719, 112] width 9 height 9
click at [718, 112] on div "Comments Open comments No comments yet Select ‘Comment’ from the block context …" at bounding box center [725, 223] width 189 height 381
click at [780, 250] on icon "button" at bounding box center [777, 254] width 9 height 9
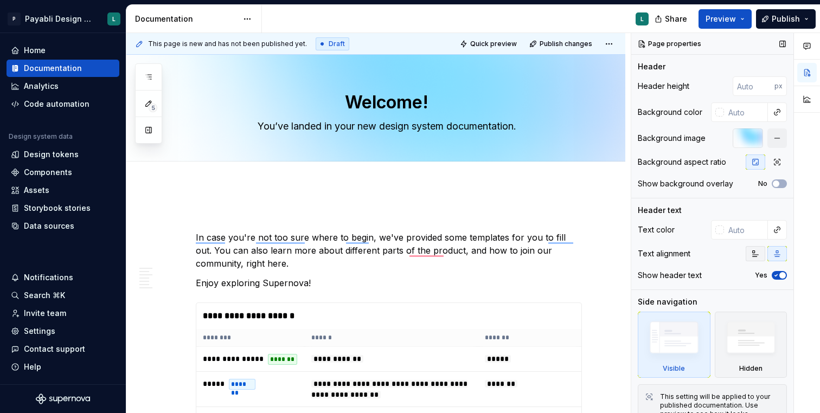
click at [753, 253] on icon "button" at bounding box center [755, 254] width 9 height 9
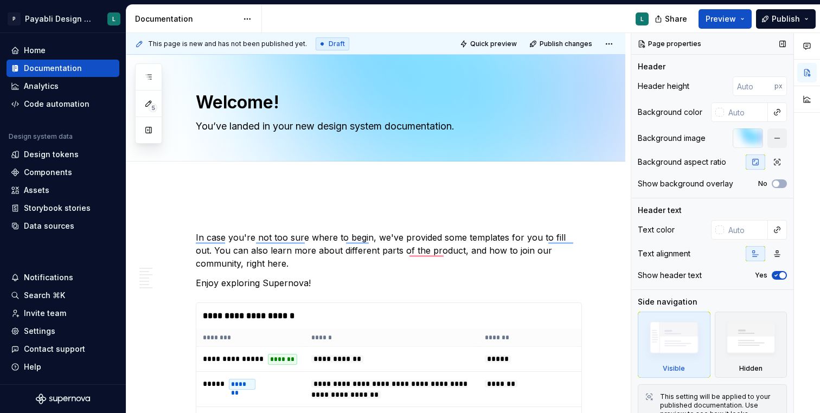
click at [777, 273] on icon "button" at bounding box center [776, 275] width 9 height 7
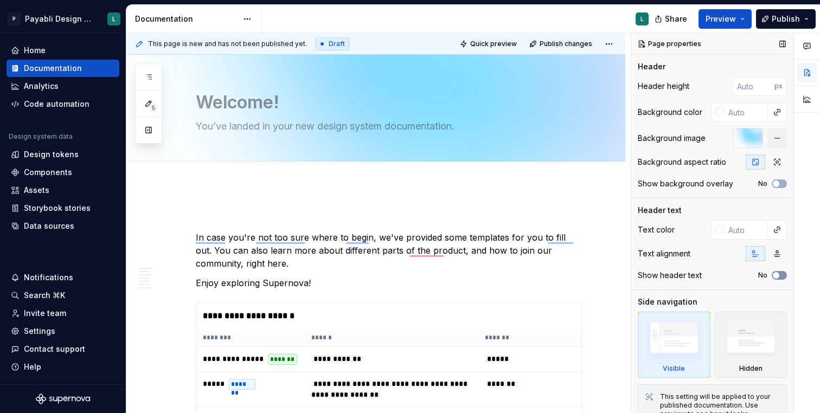
click at [777, 273] on span "button" at bounding box center [776, 275] width 7 height 7
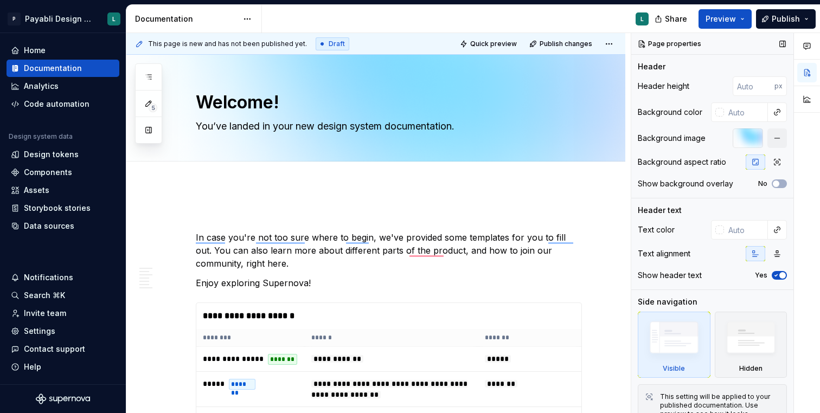
click at [777, 273] on icon "button" at bounding box center [776, 275] width 9 height 7
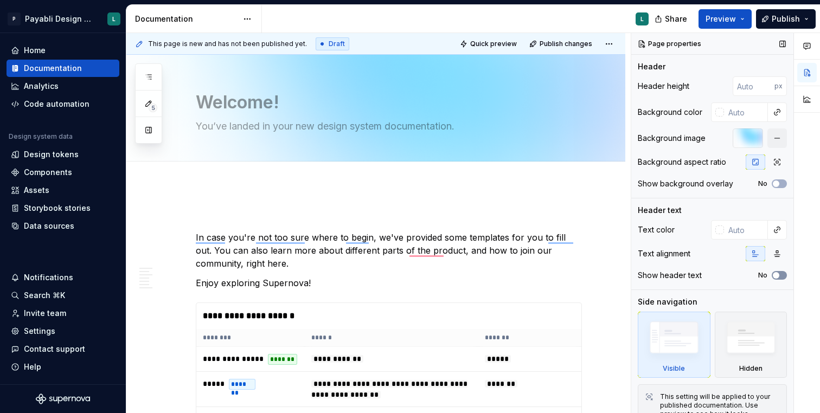
click at [777, 273] on span "button" at bounding box center [776, 275] width 7 height 7
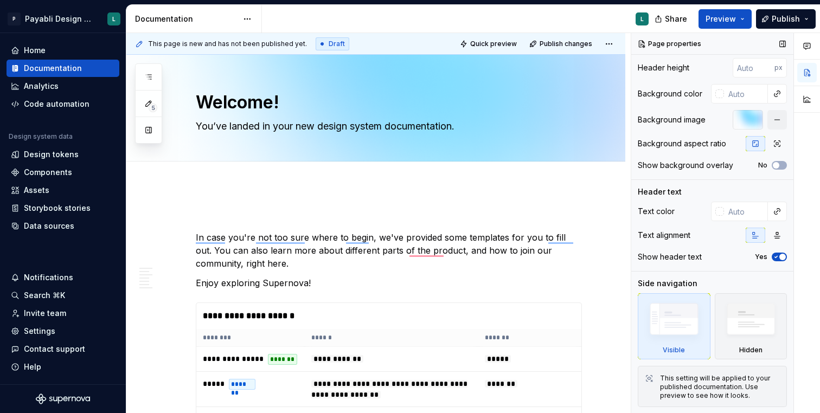
scroll to position [0, 0]
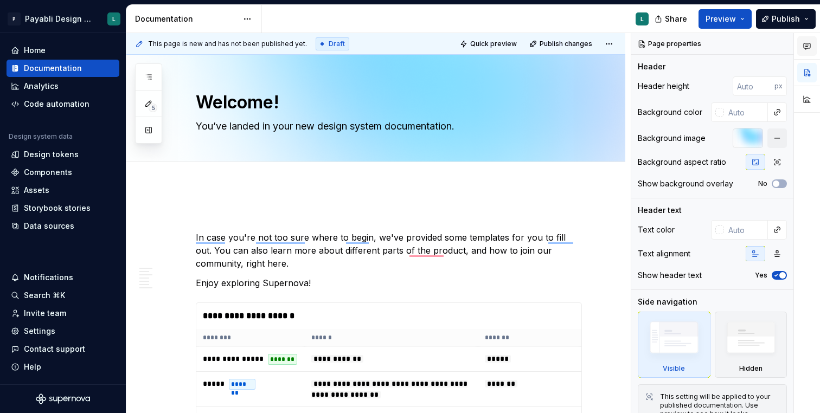
click at [810, 44] on icon "button" at bounding box center [807, 46] width 9 height 9
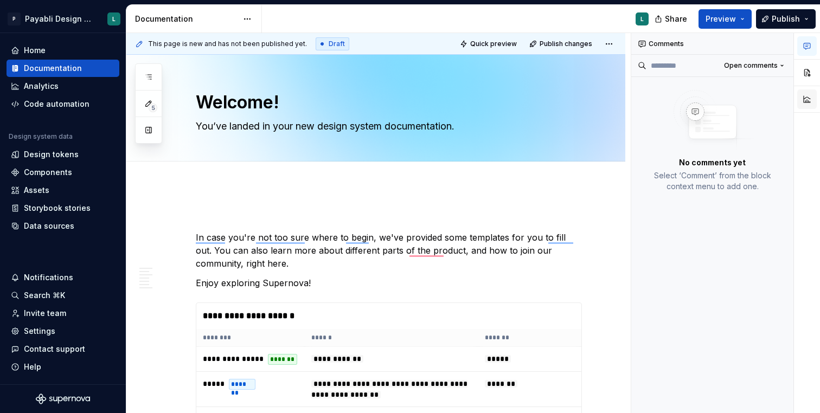
click at [804, 99] on button "button" at bounding box center [807, 99] width 20 height 20
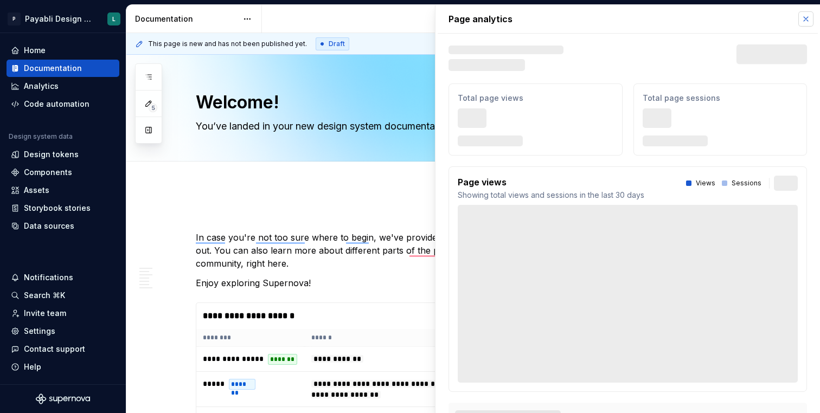
click at [803, 19] on button "button" at bounding box center [805, 18] width 15 height 15
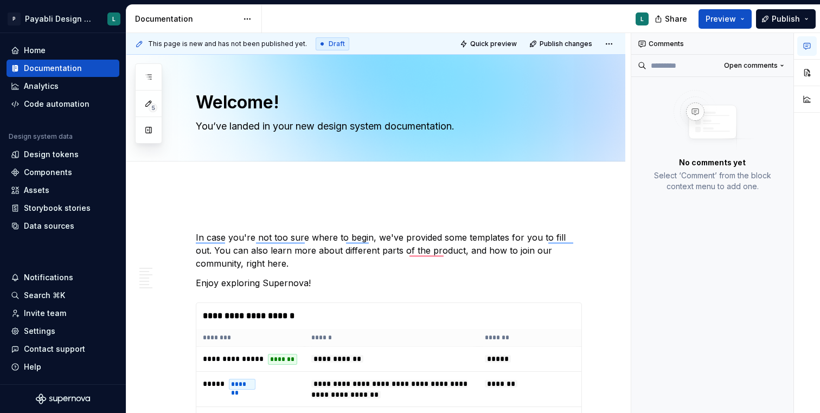
type textarea "*"
